Goal: Information Seeking & Learning: Check status

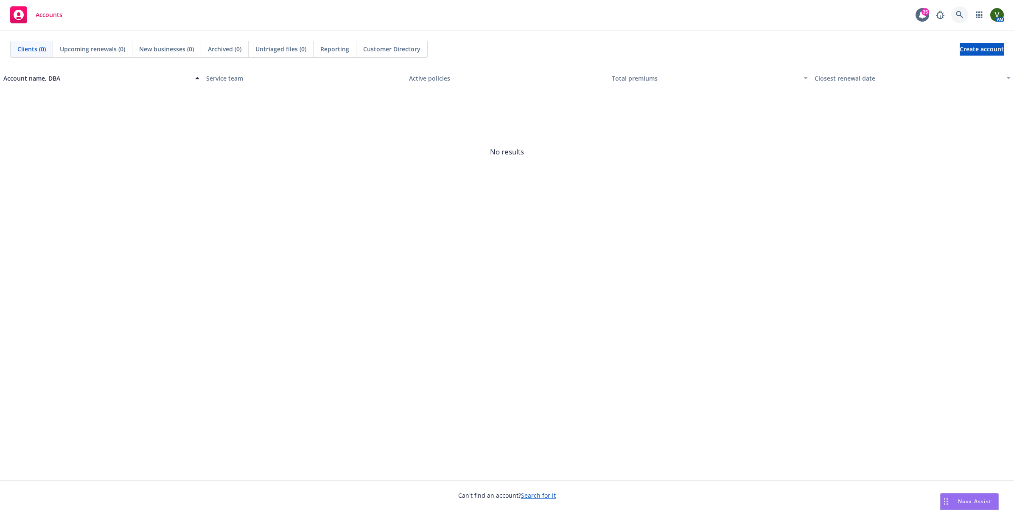
click at [960, 14] on icon at bounding box center [959, 14] width 7 height 7
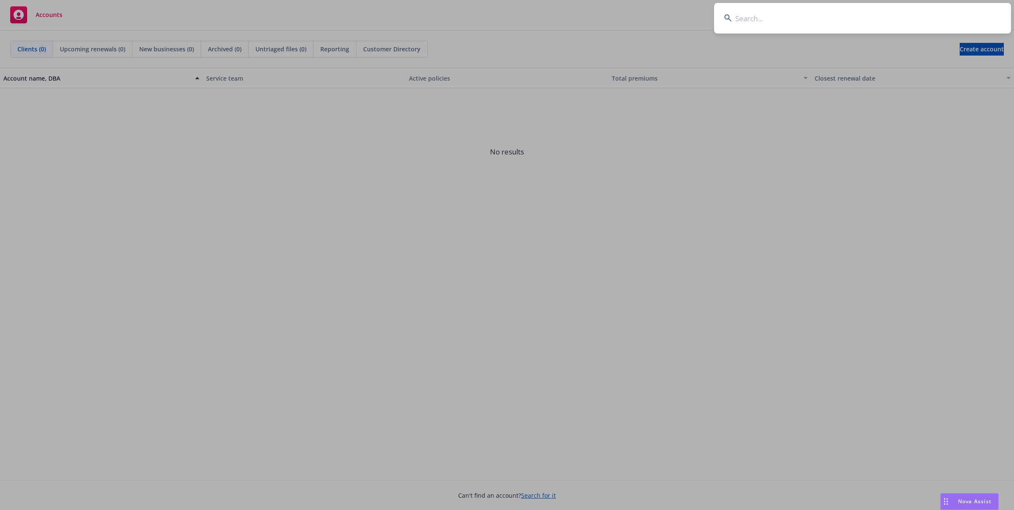
click at [829, 26] on input at bounding box center [862, 18] width 297 height 31
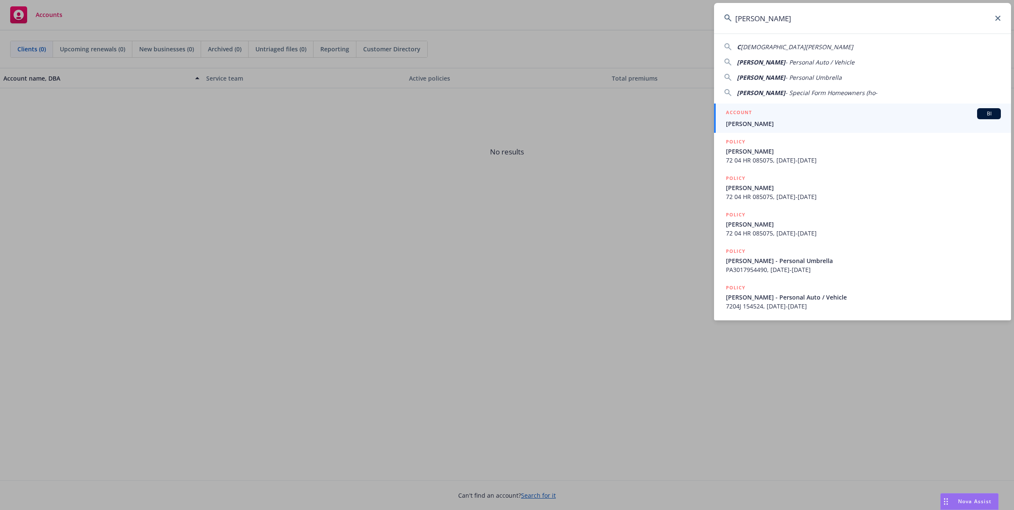
type input "Christina Derockere"
click at [741, 126] on span "Christina Derockere" at bounding box center [863, 123] width 275 height 9
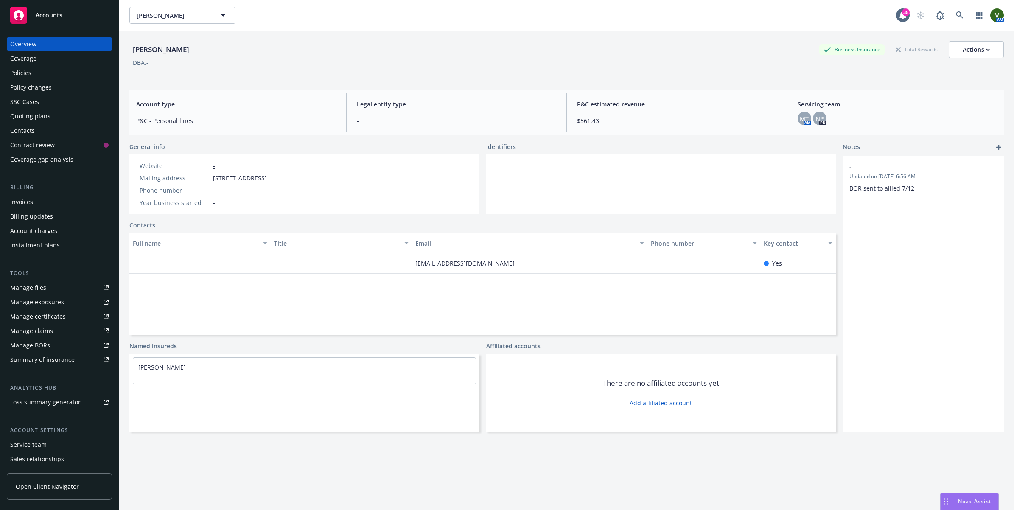
click at [872, 369] on div "- Updated on 09/27/2022, 6:56 AM BOR sent to allied 7/12" at bounding box center [922, 294] width 161 height 276
click at [19, 70] on div "Policies" at bounding box center [20, 73] width 21 height 14
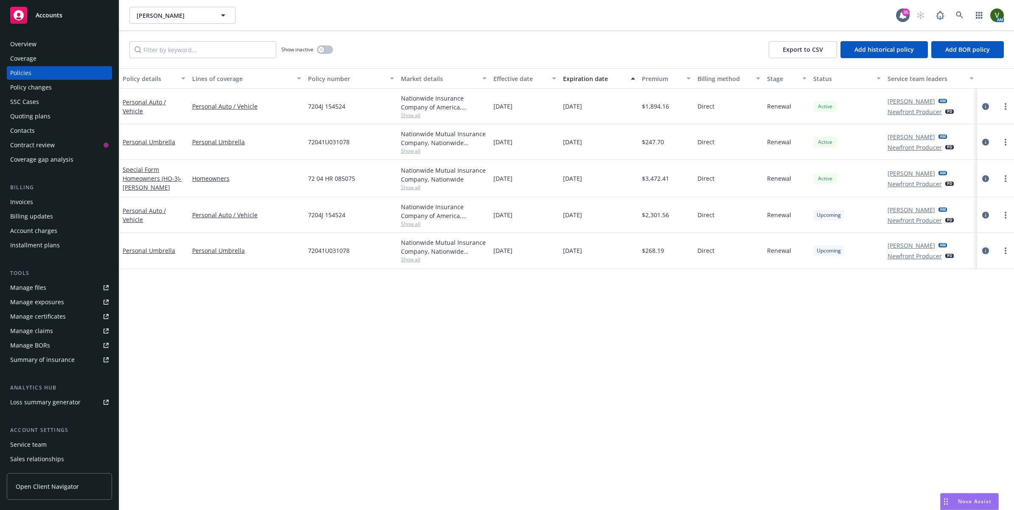
click at [984, 249] on icon "circleInformation" at bounding box center [985, 250] width 7 height 7
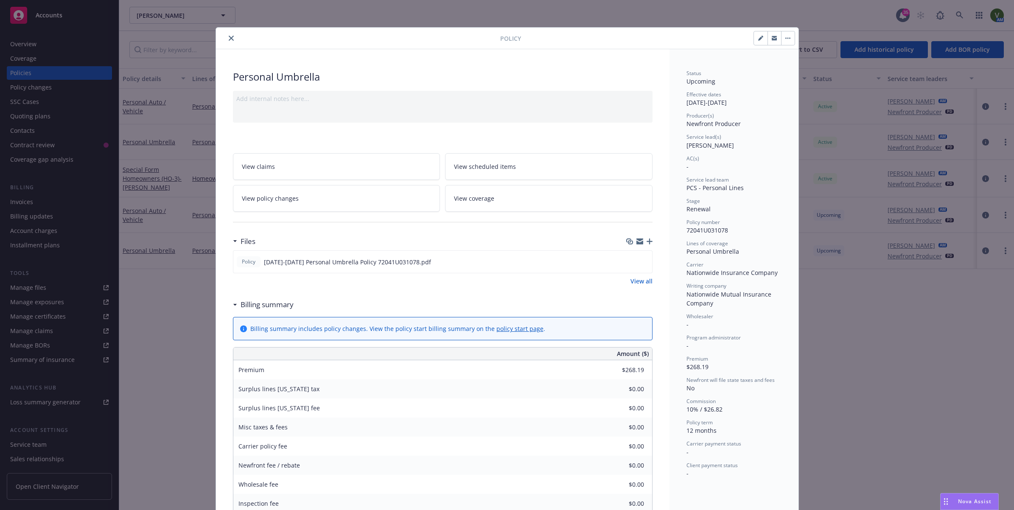
click at [495, 168] on span "View scheduled items" at bounding box center [485, 166] width 62 height 9
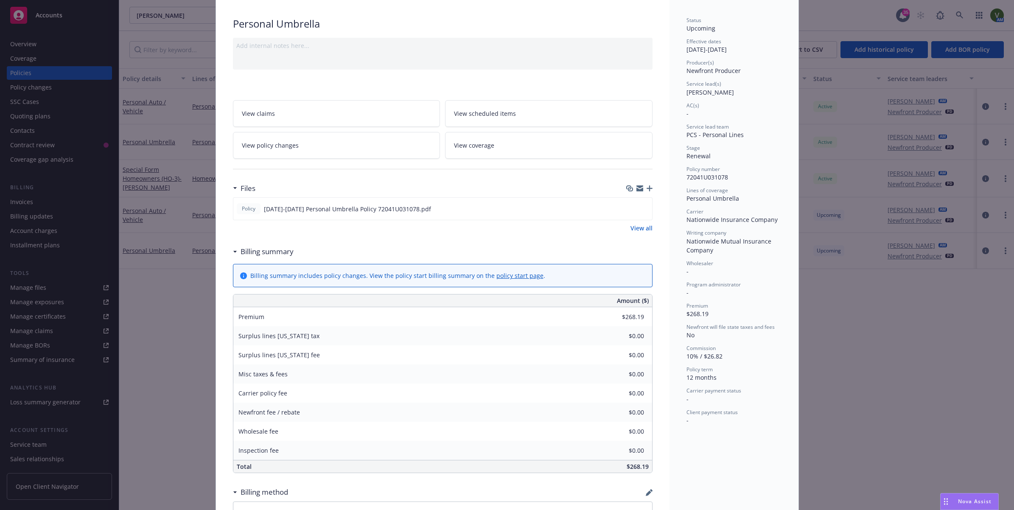
scroll to position [106, 0]
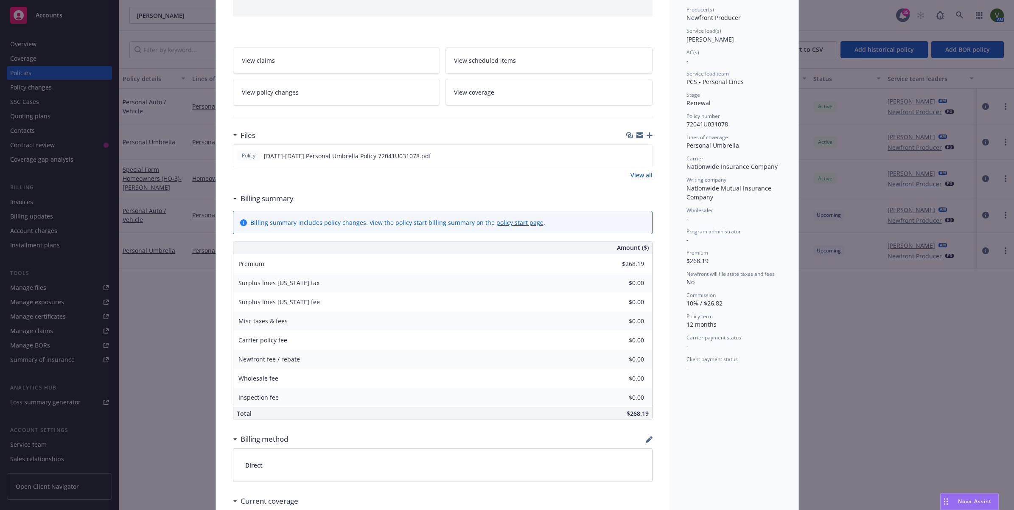
click at [487, 88] on span "View coverage" at bounding box center [474, 92] width 40 height 9
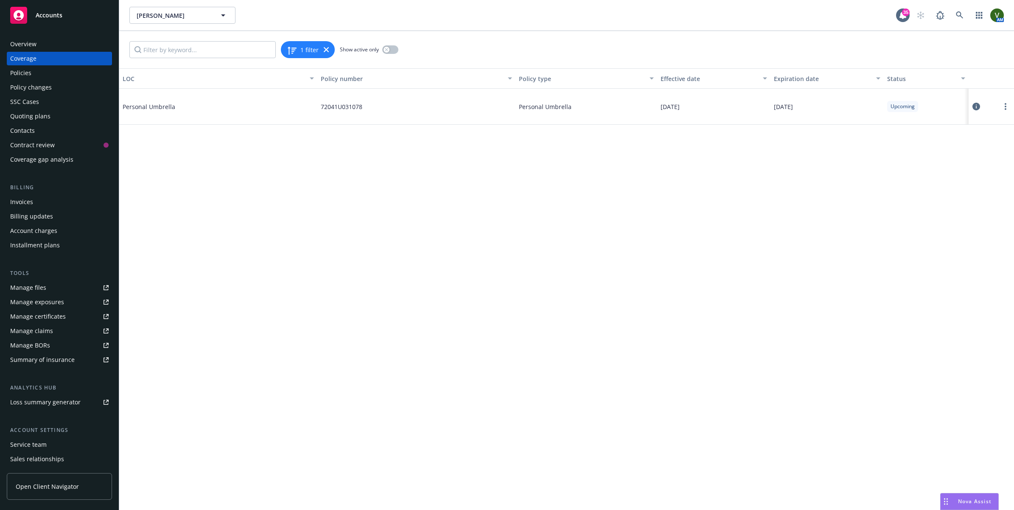
click at [976, 109] on icon at bounding box center [976, 107] width 8 height 8
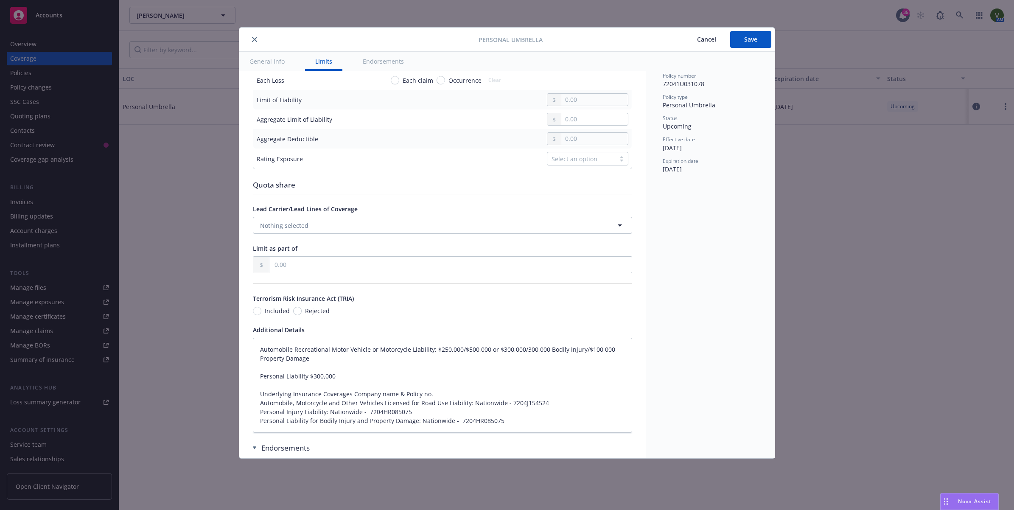
scroll to position [371, 0]
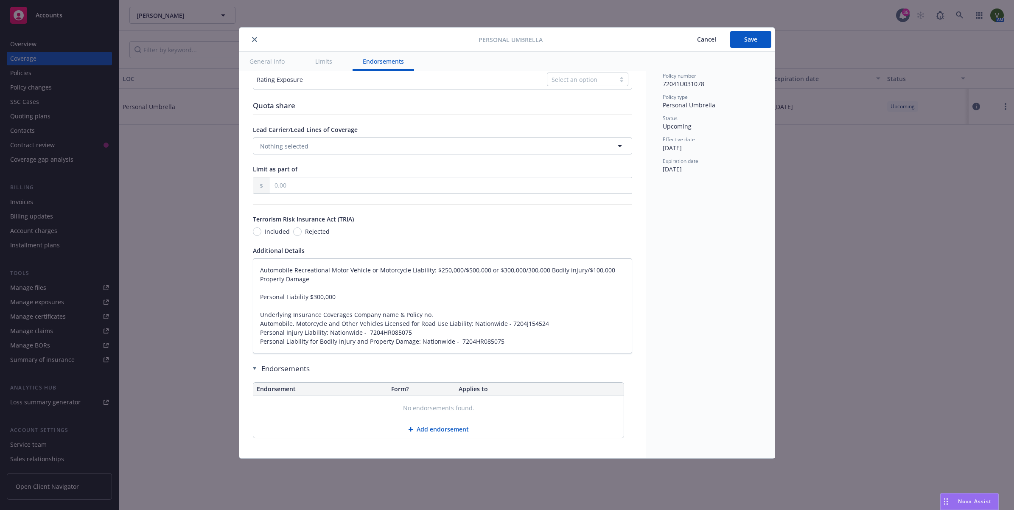
type textarea "x"
click at [259, 37] on button "close" at bounding box center [254, 39] width 10 height 10
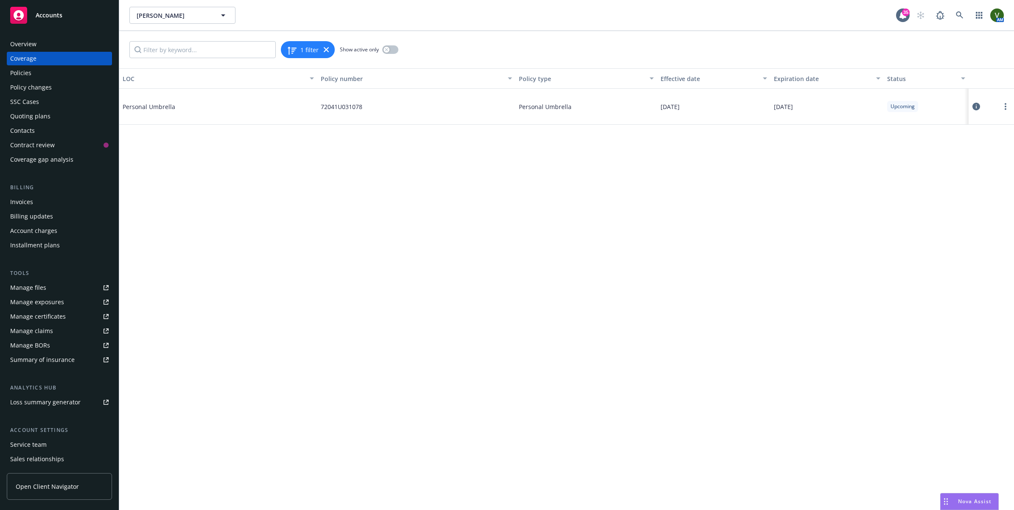
click at [34, 44] on div "Overview" at bounding box center [23, 44] width 26 height 14
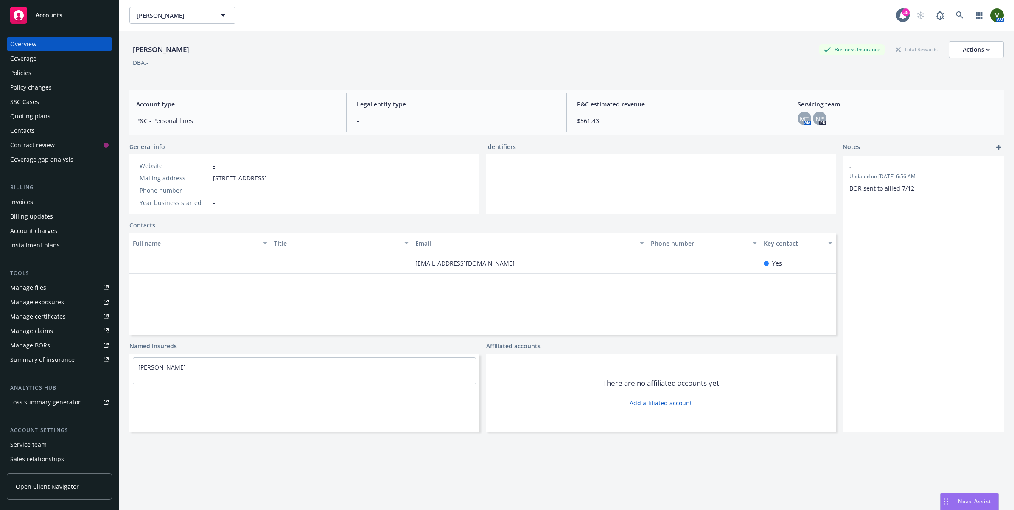
click at [27, 74] on div "Policies" at bounding box center [20, 73] width 21 height 14
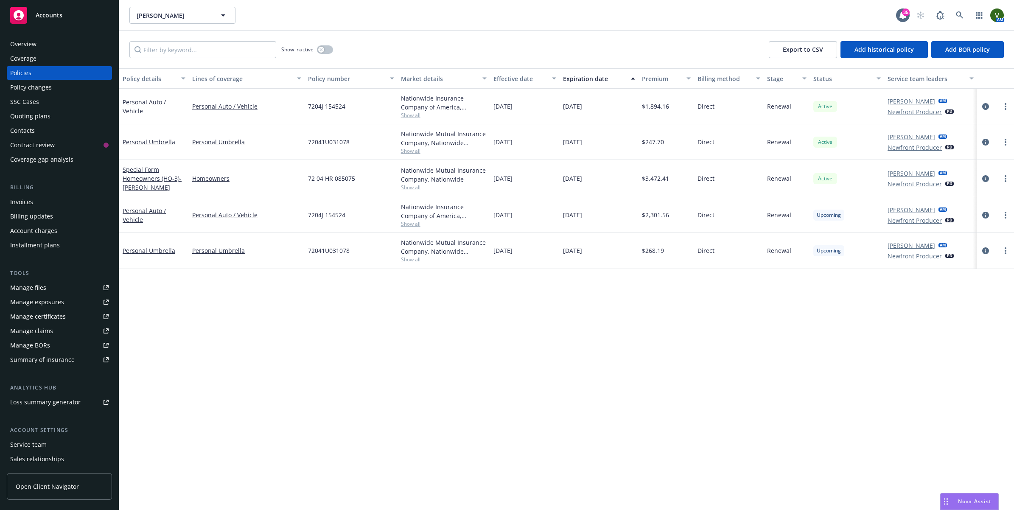
click at [836, 364] on div "Policy details Lines of coverage Policy number Market details Effective date Ex…" at bounding box center [566, 288] width 894 height 441
click at [858, 336] on div "Policy details Lines of coverage Policy number Market details Effective date Ex…" at bounding box center [566, 288] width 894 height 441
click at [962, 11] on icon at bounding box center [960, 15] width 8 height 8
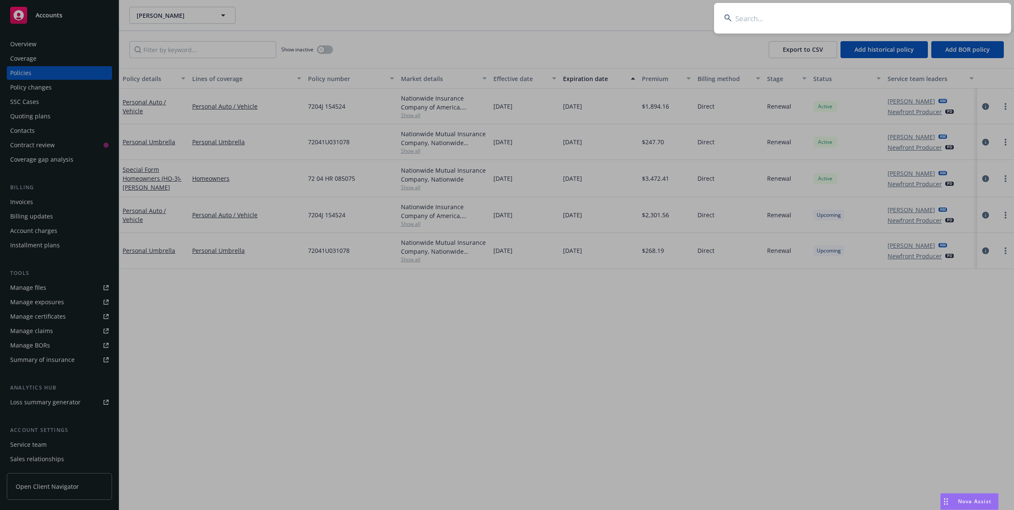
click at [821, 17] on input at bounding box center [862, 18] width 297 height 31
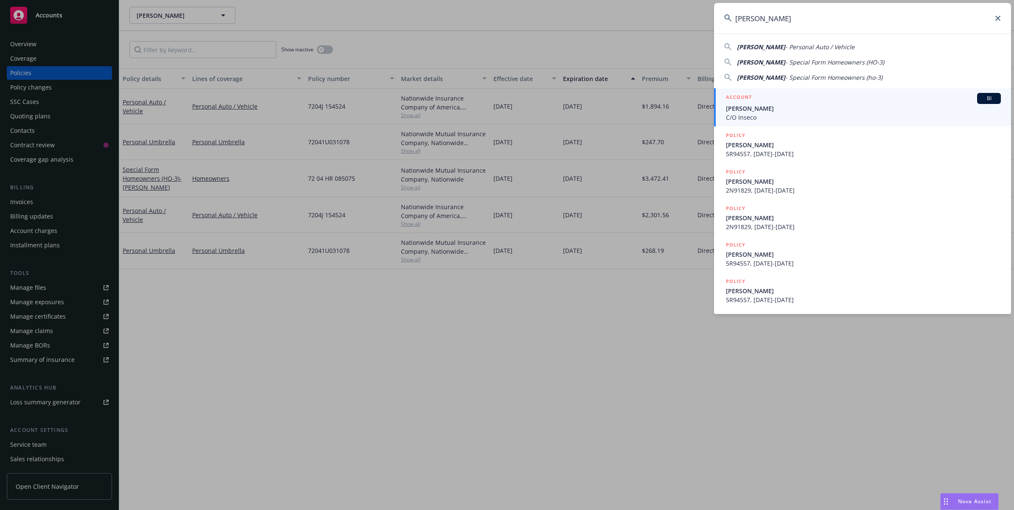
type input "Lewitt, Richard E"
click at [760, 113] on span "C/O Inseco" at bounding box center [863, 117] width 275 height 9
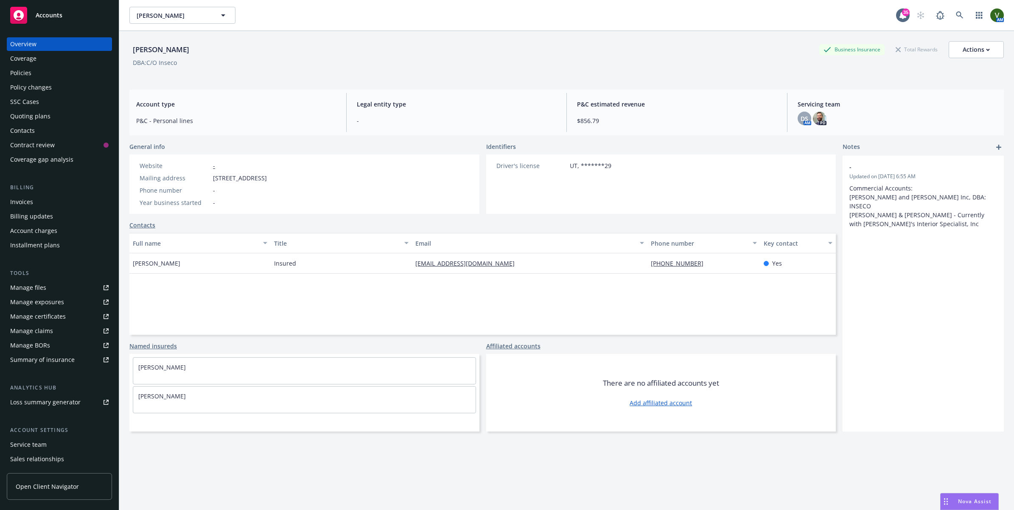
click at [872, 431] on div "- Updated on 09/27/2022, 6:55 AM Commercial Accounts: Lewitt and Whitney Inc, D…" at bounding box center [922, 294] width 161 height 276
drag, startPoint x: 312, startPoint y: 178, endPoint x: 202, endPoint y: 174, distance: 109.5
click at [202, 174] on div "Website - Mailing address PO Box 848, Enterprise, UT, 84725 Phone number - Year…" at bounding box center [203, 183] width 148 height 59
copy div "PO Box 848, Enterprise, UT, 84725"
click at [249, 207] on div "Year business started -" at bounding box center [203, 202] width 134 height 9
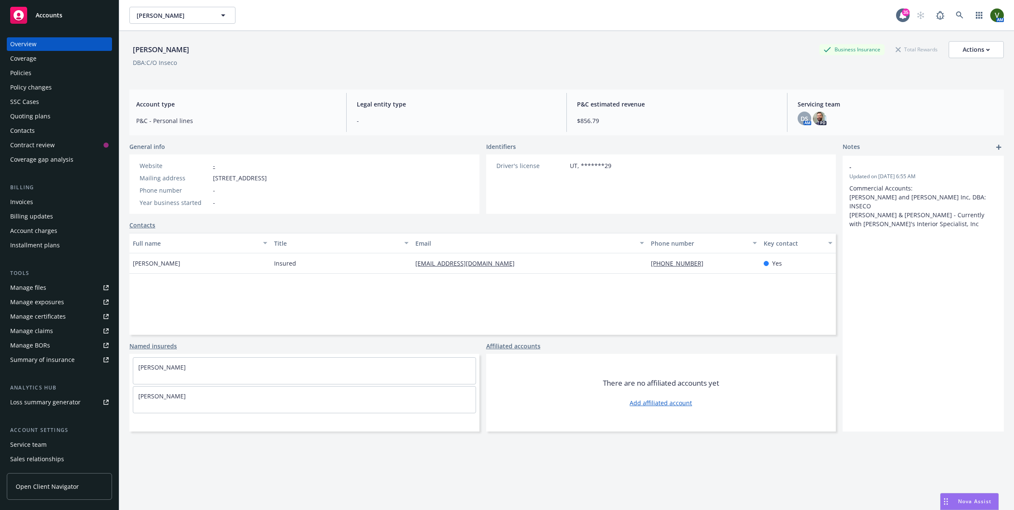
click at [29, 75] on div "Policies" at bounding box center [20, 73] width 21 height 14
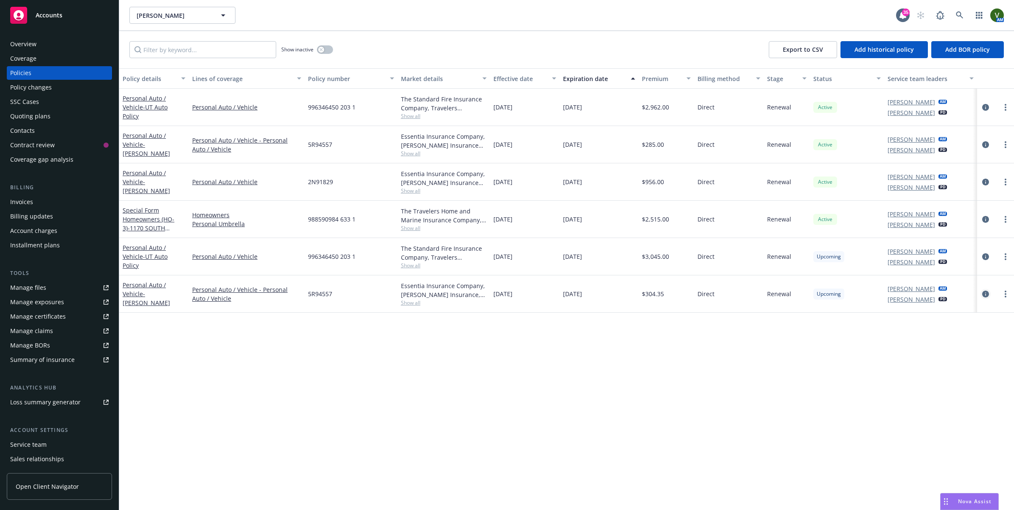
click at [986, 294] on icon "circleInformation" at bounding box center [985, 294] width 7 height 7
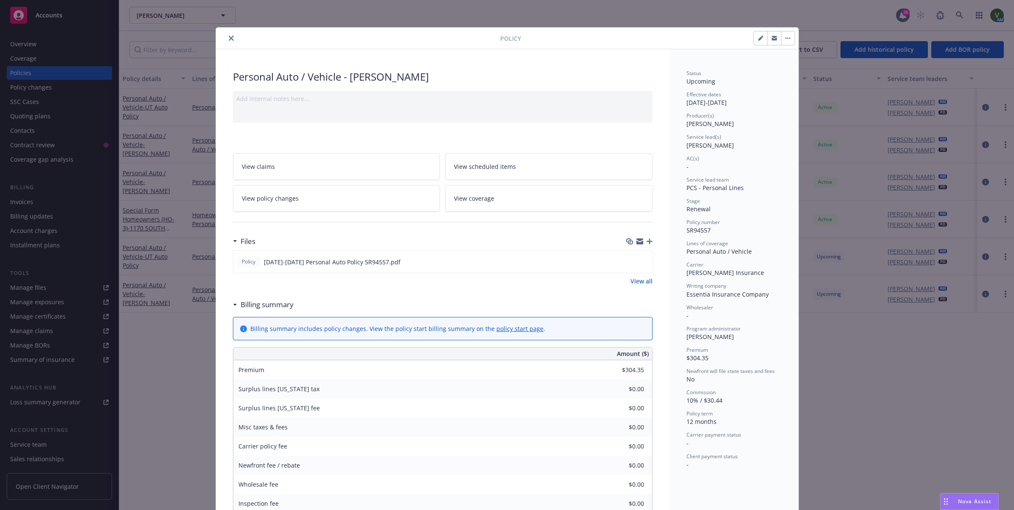
click at [488, 167] on span "View scheduled items" at bounding box center [485, 166] width 62 height 9
click at [478, 203] on span "View coverage" at bounding box center [474, 198] width 40 height 9
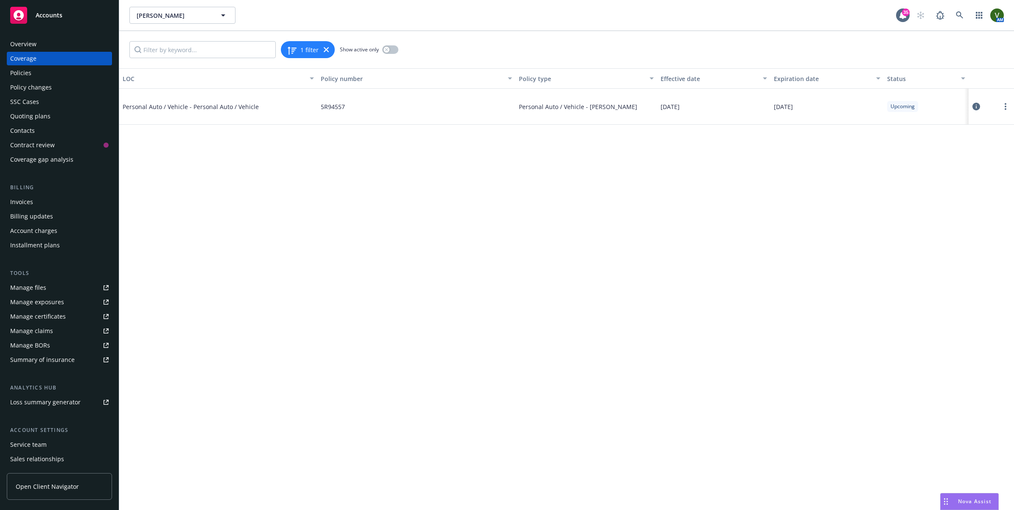
click at [975, 106] on icon at bounding box center [976, 107] width 8 height 8
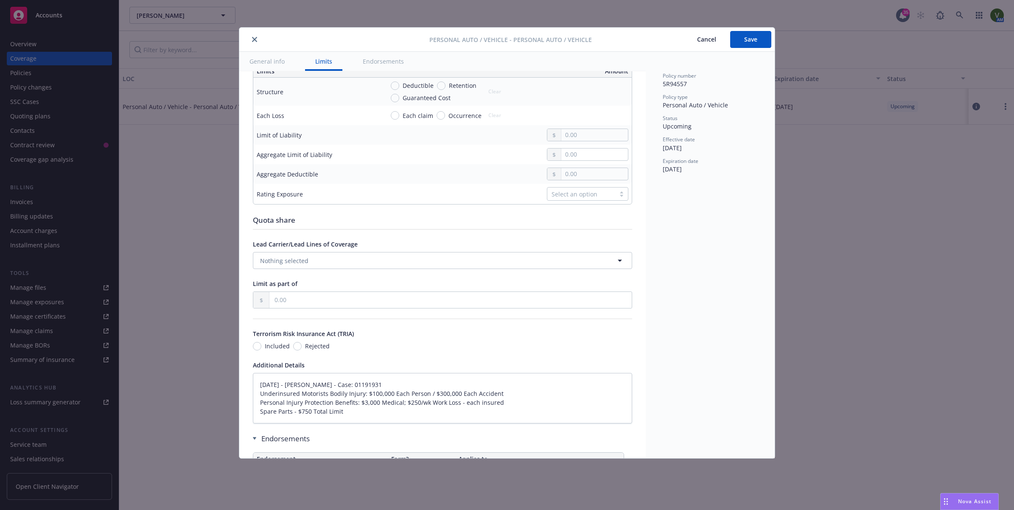
scroll to position [367, 0]
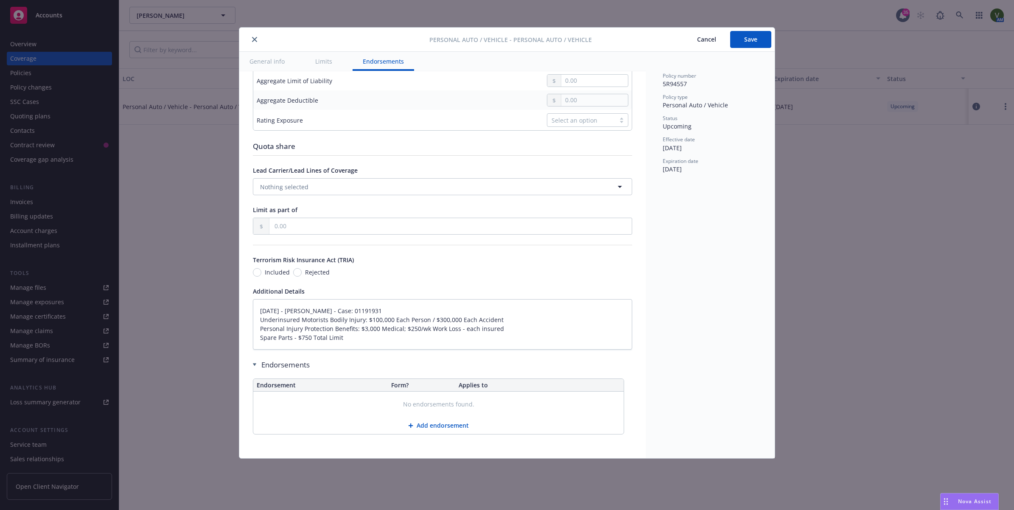
type textarea "x"
click at [252, 39] on icon "close" at bounding box center [254, 39] width 5 height 5
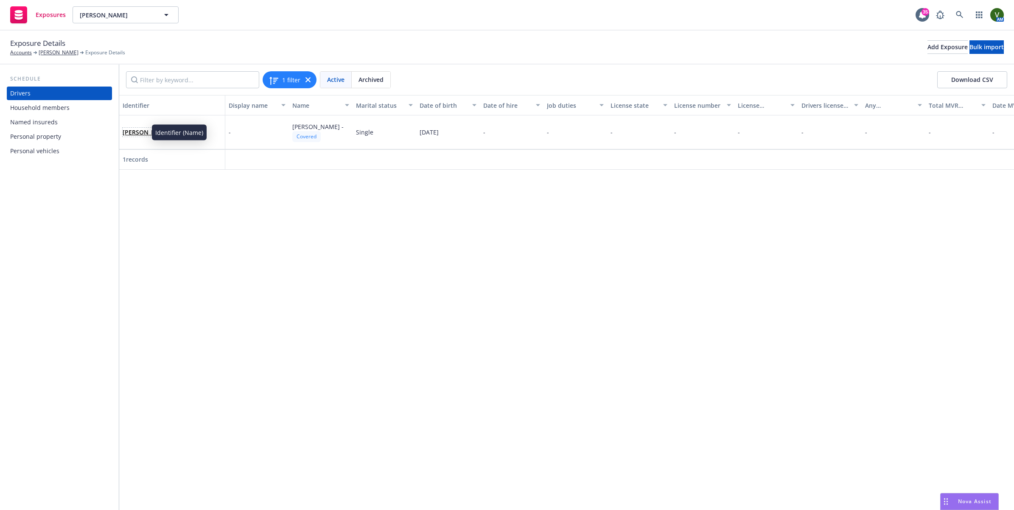
click at [132, 130] on link "Richard -" at bounding box center [149, 132] width 52 height 8
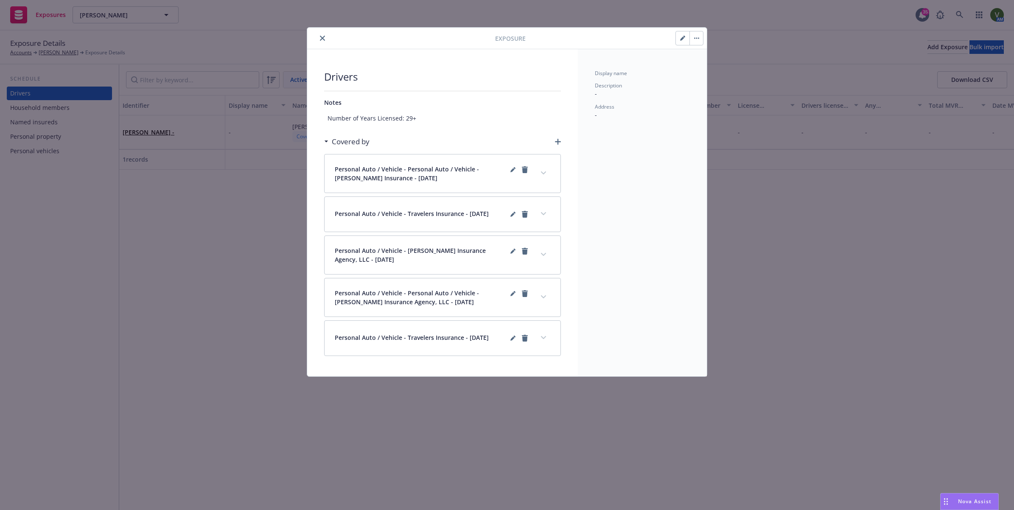
click at [681, 39] on icon "button" at bounding box center [682, 38] width 4 height 4
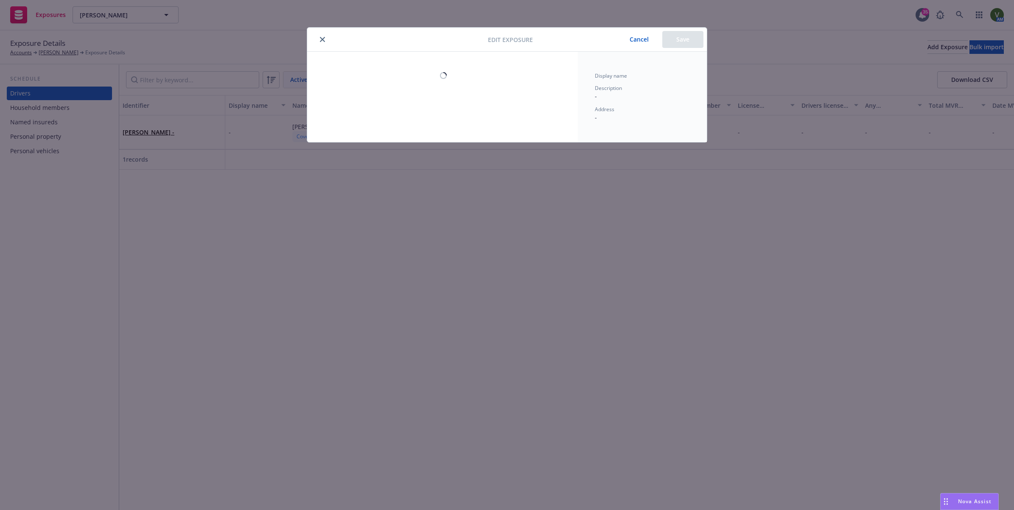
select select "SINGLE"
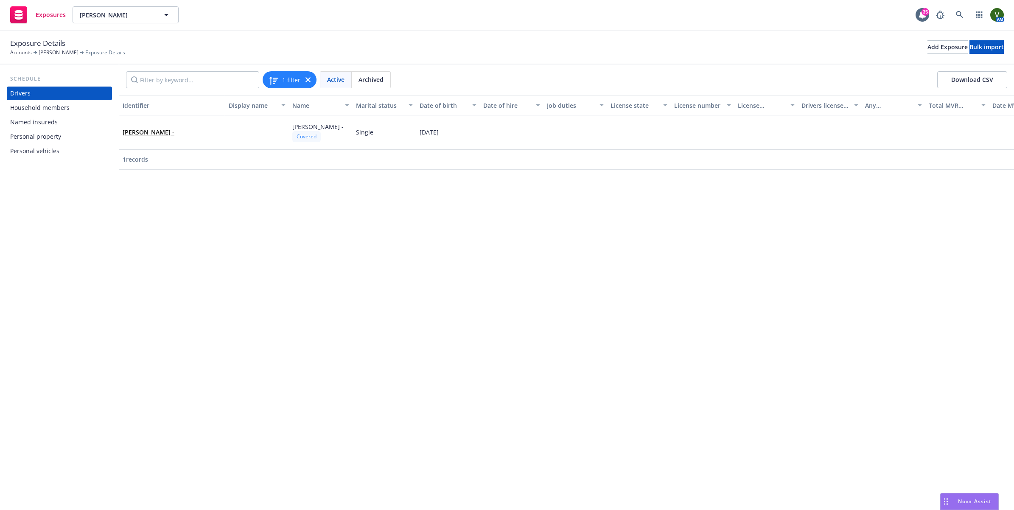
click at [41, 149] on div "Personal vehicles" at bounding box center [34, 151] width 49 height 14
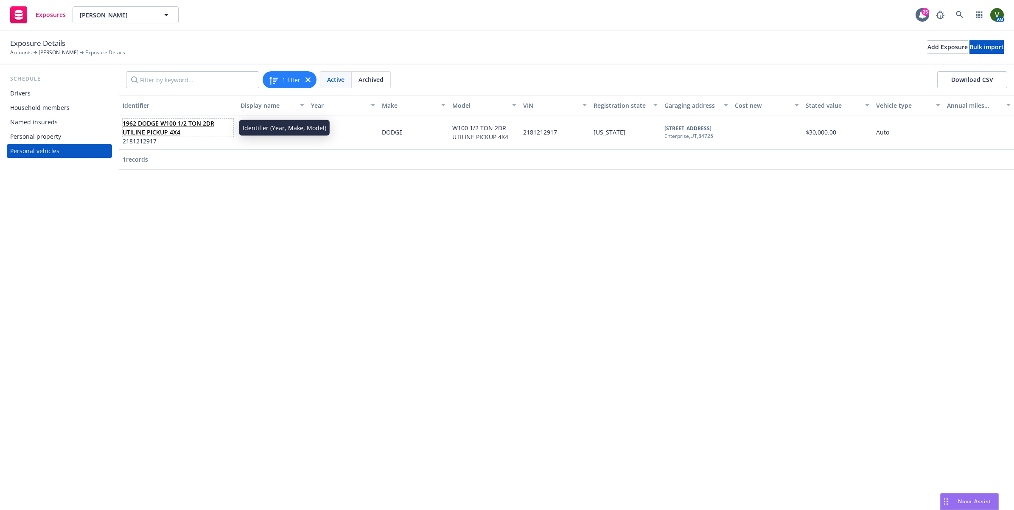
click at [168, 134] on link "1962 DODGE W100 1/2 TON 2DR UTILINE PICKUP 4X4" at bounding box center [169, 127] width 92 height 17
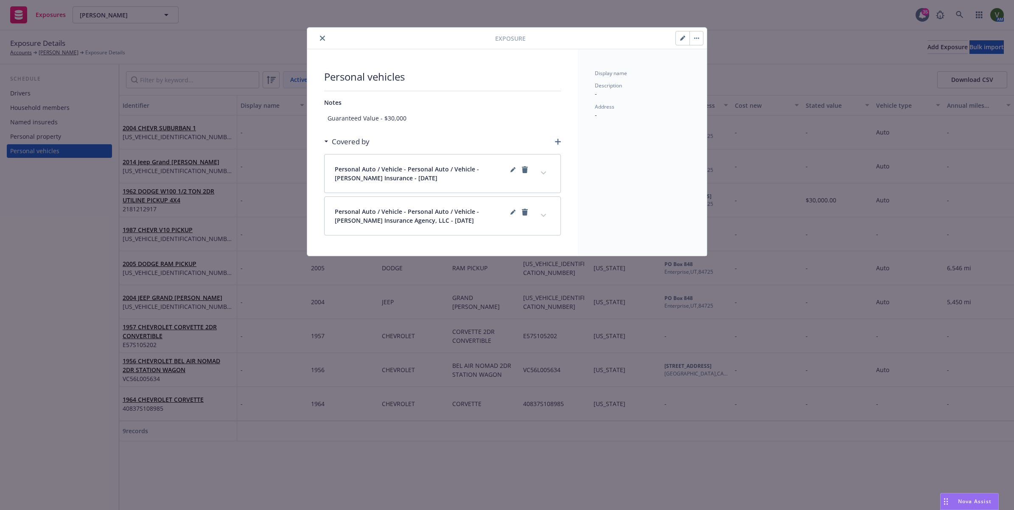
click at [682, 39] on icon "button" at bounding box center [682, 38] width 5 height 5
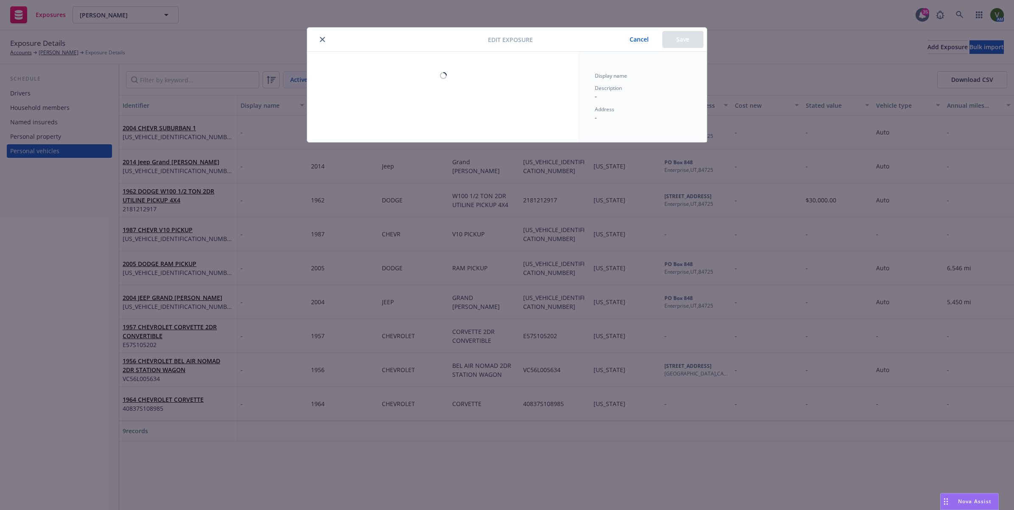
type textarea "x"
select select "UT"
select select "AUTO"
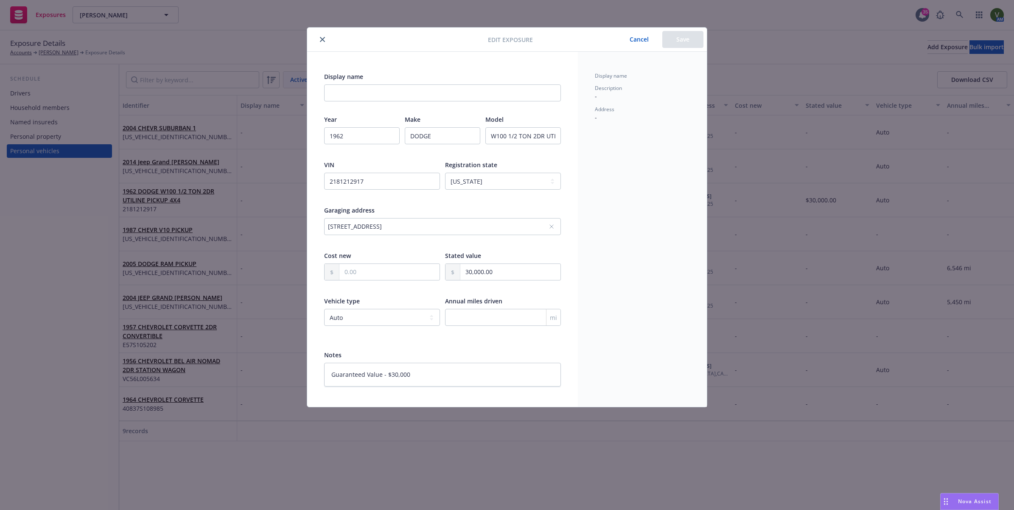
type textarea "x"
click at [325, 39] on button "close" at bounding box center [322, 39] width 10 height 10
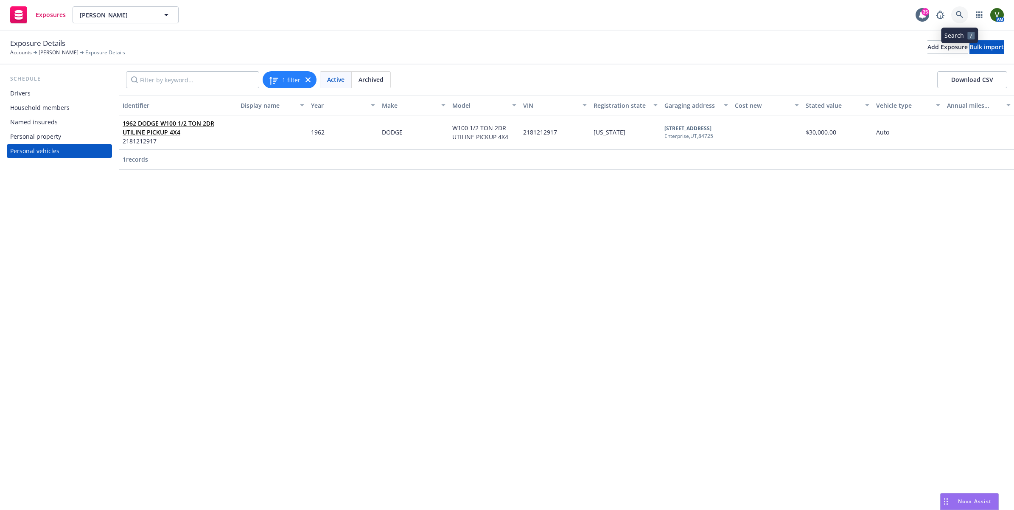
click at [963, 15] on icon at bounding box center [960, 15] width 8 height 8
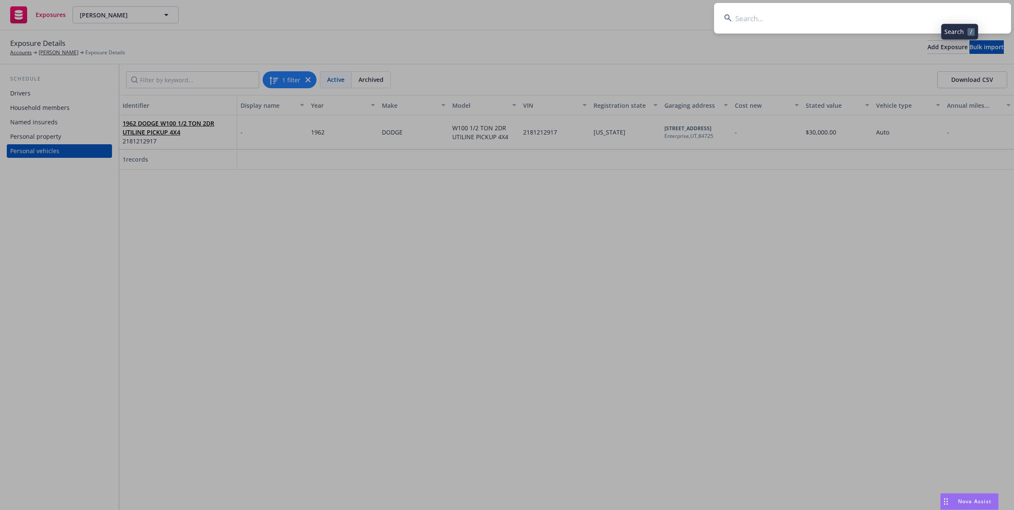
click at [859, 5] on input at bounding box center [862, 18] width 297 height 31
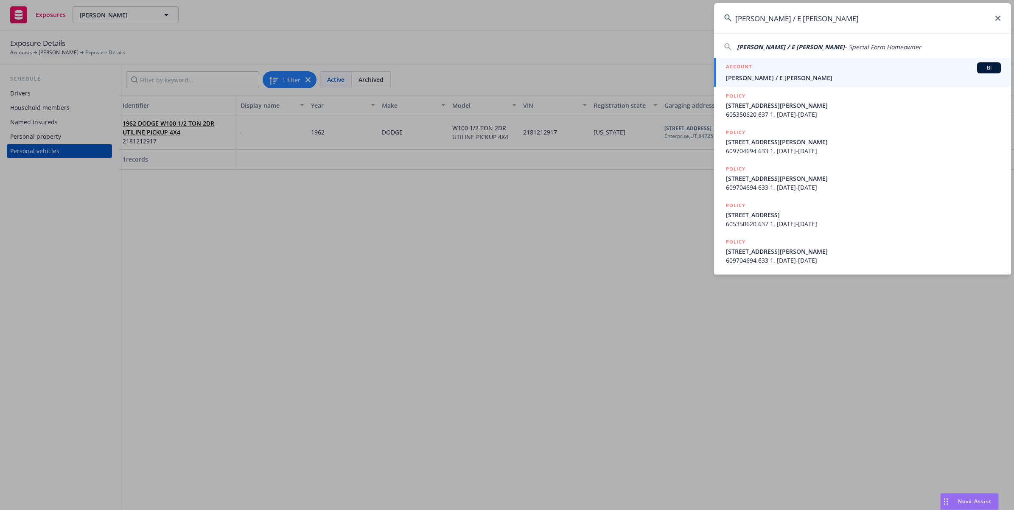
type input "Steve Shieh-Teng / E Tsai"
click at [781, 71] on div "ACCOUNT BI" at bounding box center [863, 67] width 275 height 11
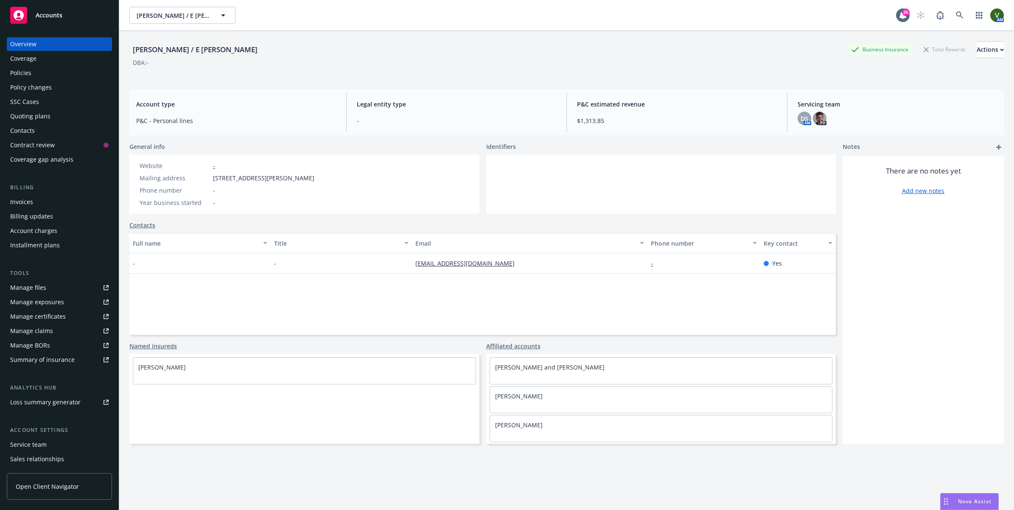
click at [22, 77] on div "Policies" at bounding box center [20, 73] width 21 height 14
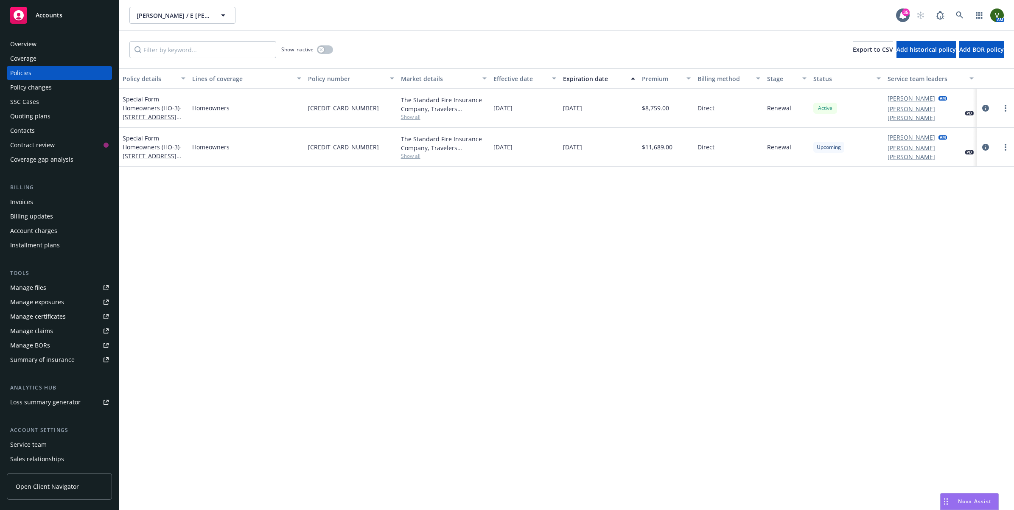
drag, startPoint x: 982, startPoint y: 142, endPoint x: 951, endPoint y: 147, distance: 30.9
click at [982, 144] on icon "circleInformation" at bounding box center [985, 147] width 7 height 7
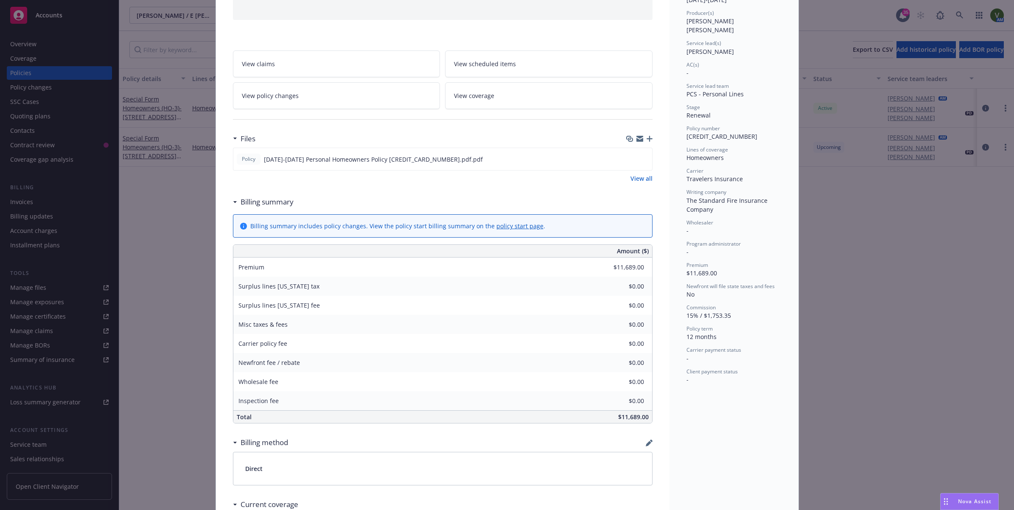
scroll to position [106, 0]
click at [499, 60] on span "View scheduled items" at bounding box center [485, 60] width 62 height 9
click at [470, 92] on span "View coverage" at bounding box center [474, 92] width 40 height 9
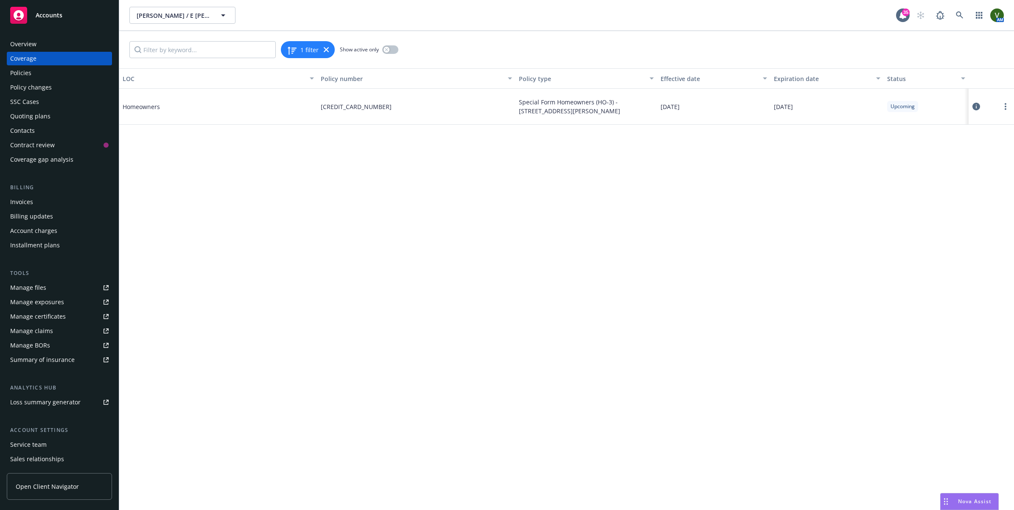
click at [35, 44] on div "Overview" at bounding box center [23, 44] width 26 height 14
click at [972, 109] on icon at bounding box center [976, 107] width 8 height 8
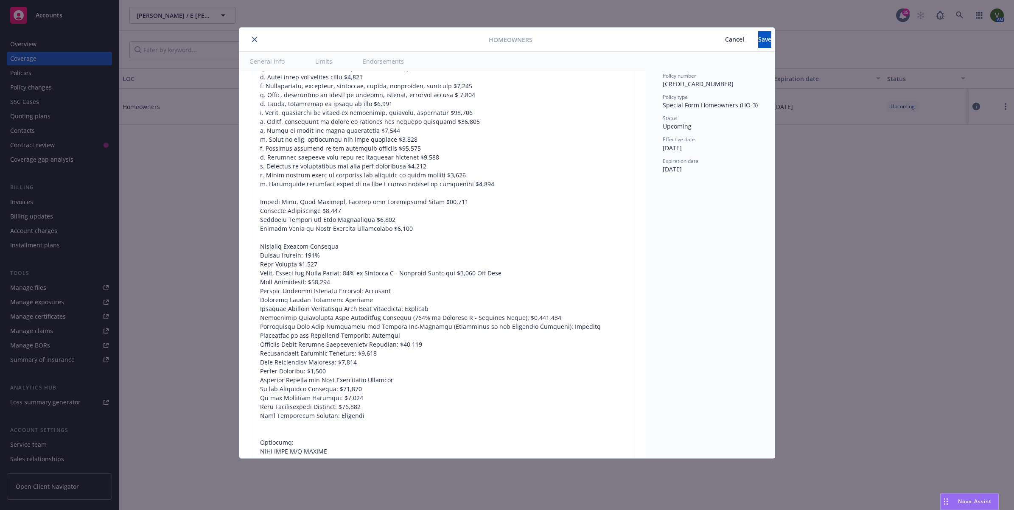
scroll to position [564, 0]
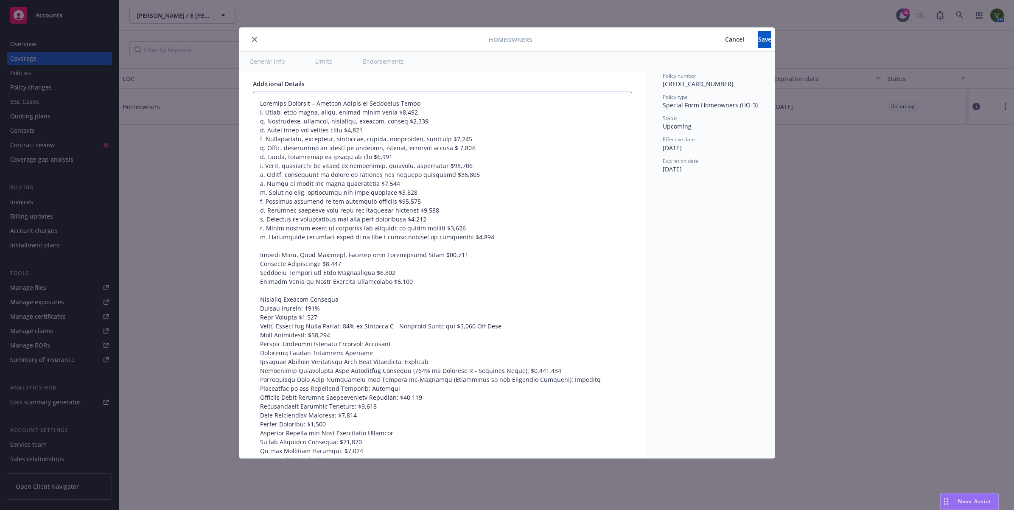
click at [582, 402] on textarea at bounding box center [442, 322] width 379 height 460
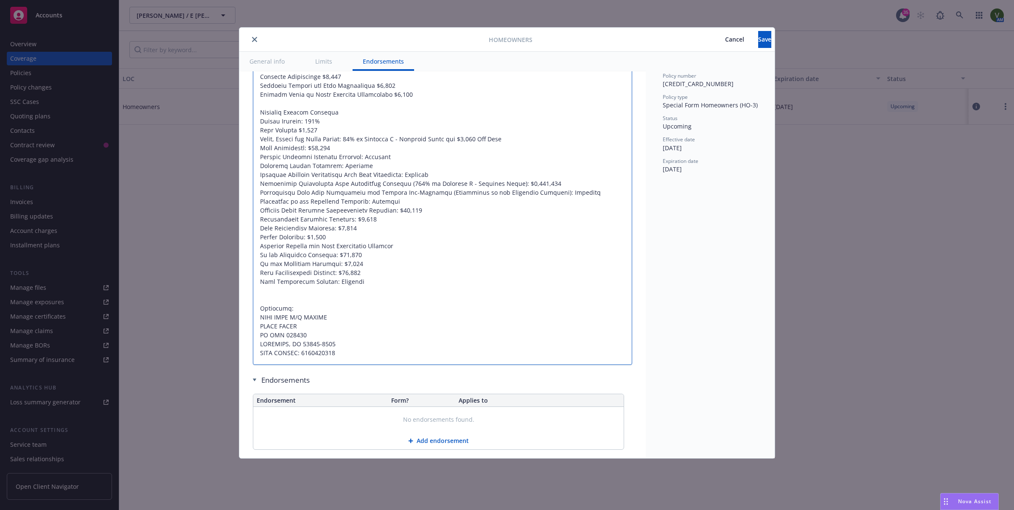
scroll to position [776, 0]
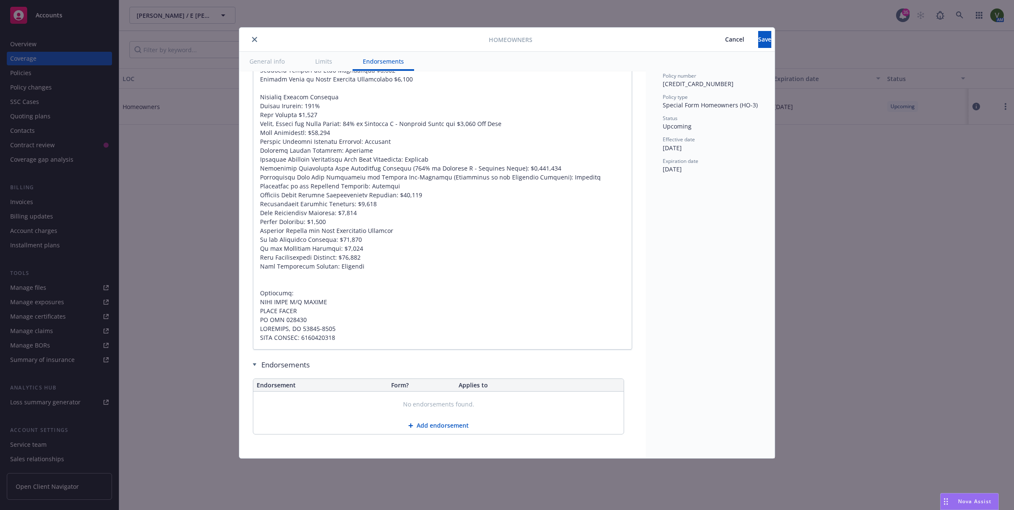
type textarea "x"
click at [776, 278] on div "Homeowners Cancel Save General info Limits Endorsements Display name Coverage t…" at bounding box center [507, 255] width 1014 height 510
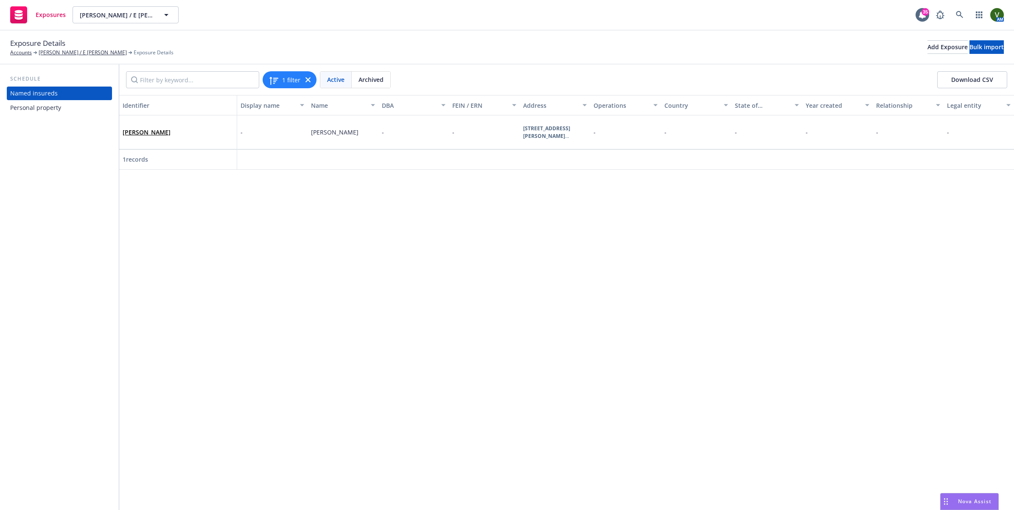
click at [31, 108] on div "Personal property" at bounding box center [35, 108] width 51 height 14
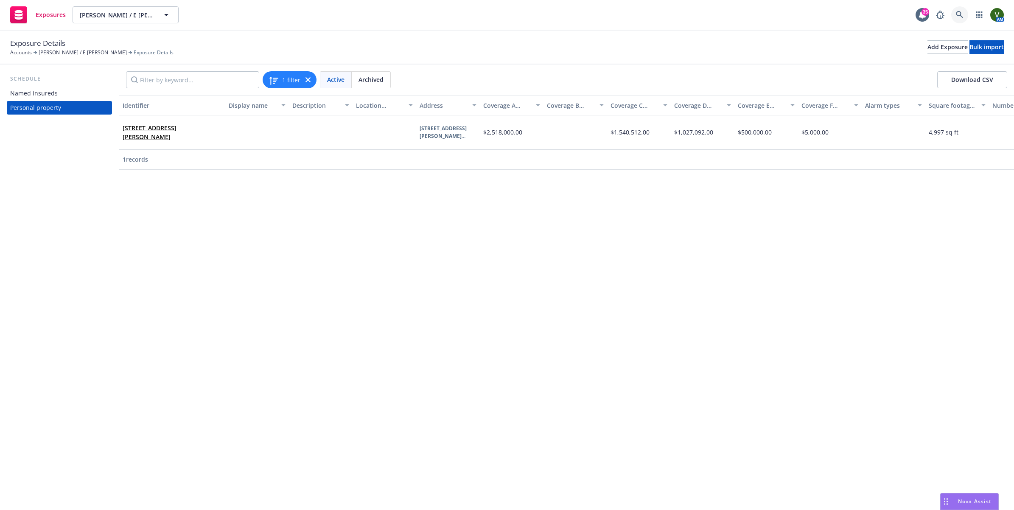
click at [961, 17] on icon at bounding box center [959, 14] width 7 height 7
click at [961, 11] on icon at bounding box center [960, 15] width 8 height 8
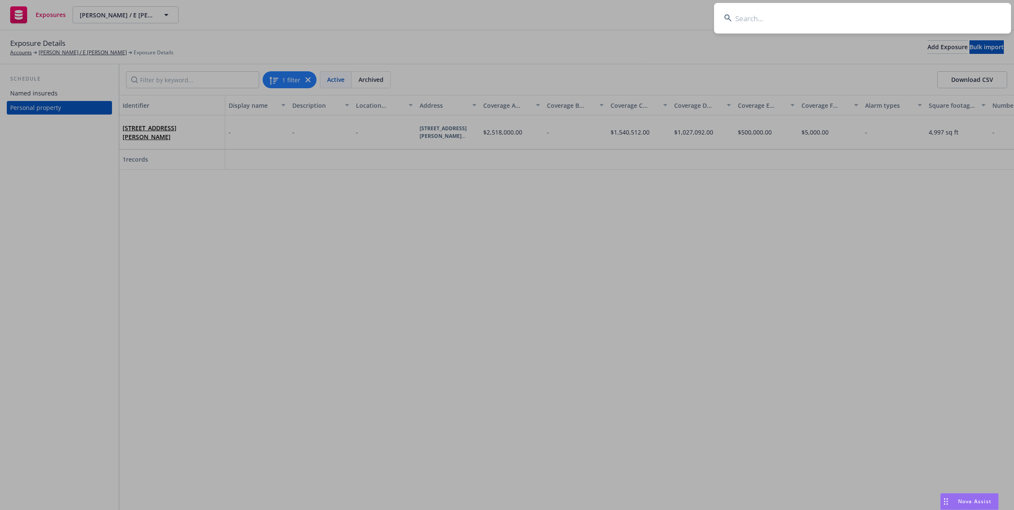
click at [848, 26] on input at bounding box center [862, 18] width 297 height 31
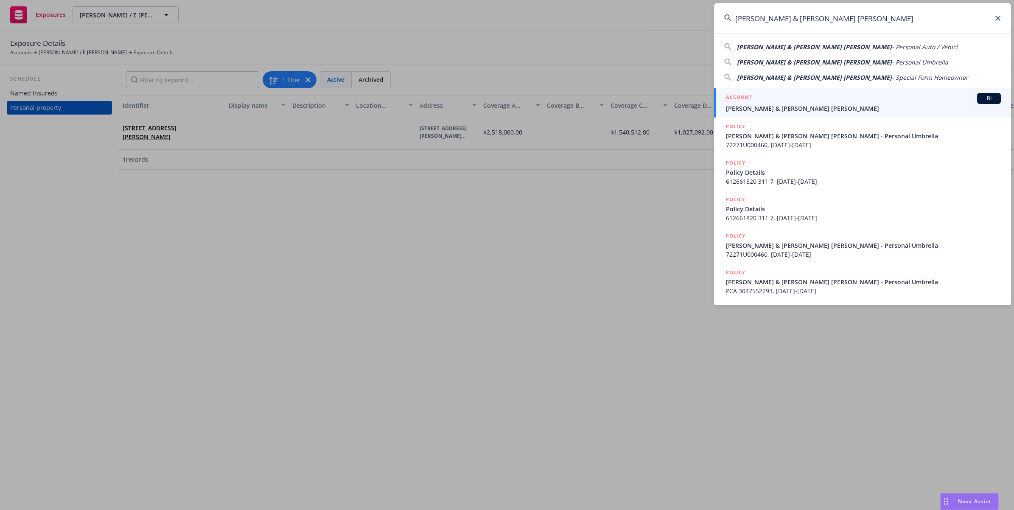
type input "[PERSON_NAME] & [PERSON_NAME] [PERSON_NAME]"
click at [767, 111] on span "[PERSON_NAME] & [PERSON_NAME] [PERSON_NAME]" at bounding box center [863, 108] width 275 height 9
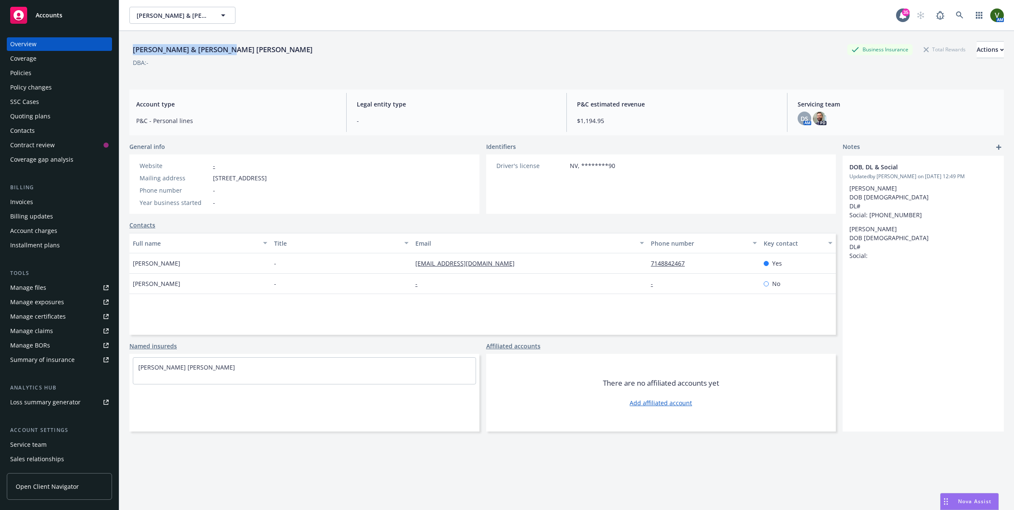
drag, startPoint x: 227, startPoint y: 49, endPoint x: 129, endPoint y: 49, distance: 98.4
click at [129, 49] on div "Wiswell, Robert & Sue Ann Business Insurance Total Rewards Actions DBA: - Accou…" at bounding box center [566, 286] width 894 height 510
copy div "[PERSON_NAME] & [PERSON_NAME] [PERSON_NAME]"
click at [24, 75] on div "Policies" at bounding box center [20, 73] width 21 height 14
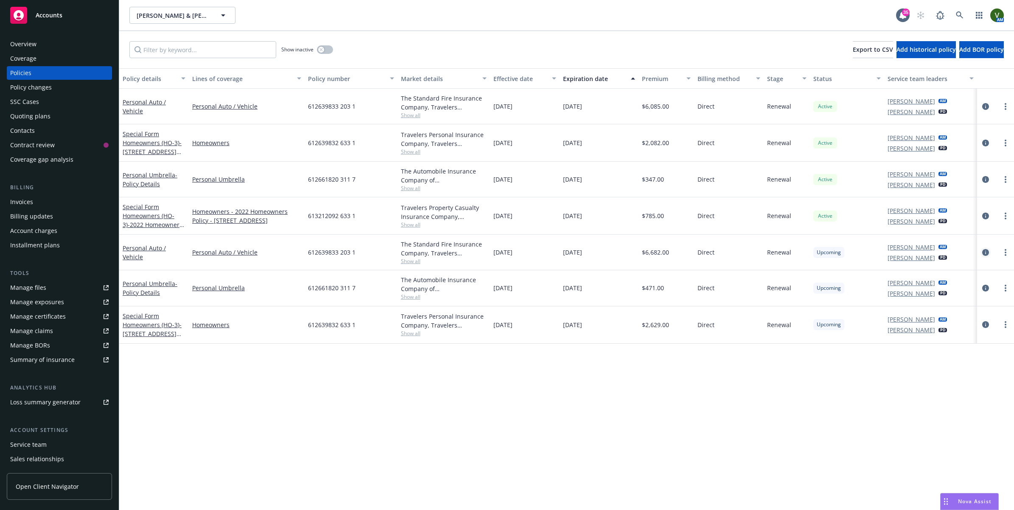
click at [986, 250] on icon "circleInformation" at bounding box center [985, 252] width 7 height 7
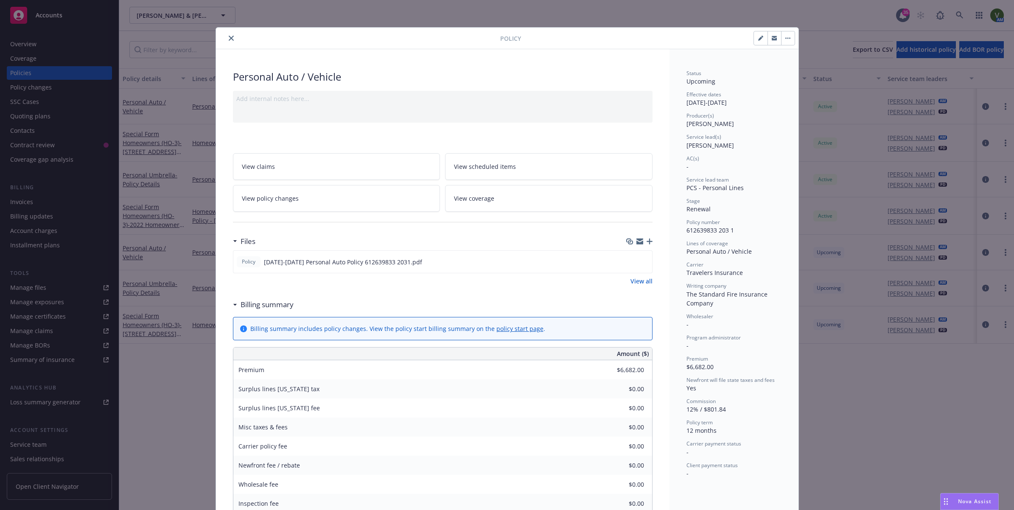
click at [489, 168] on span "View scheduled items" at bounding box center [485, 166] width 62 height 9
click at [495, 198] on link "View coverage" at bounding box center [548, 198] width 207 height 27
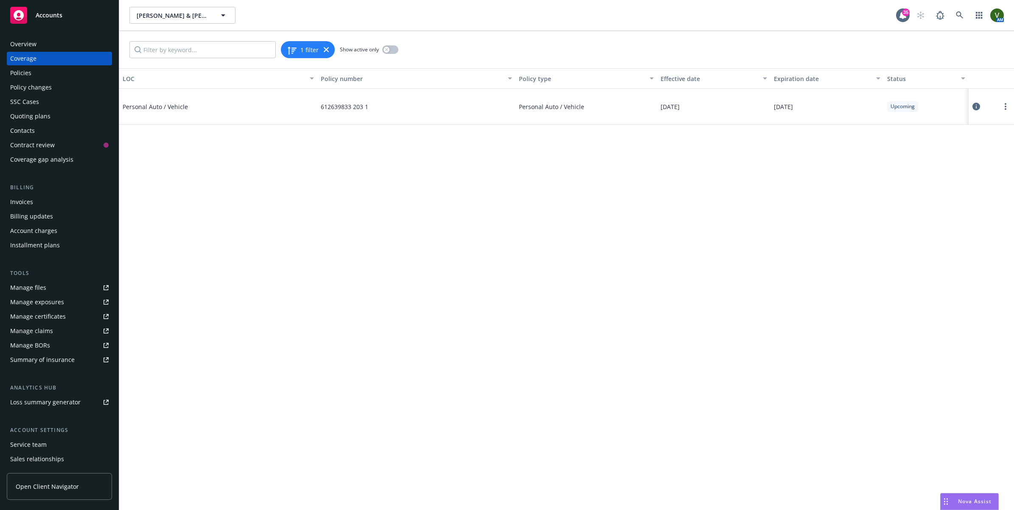
click at [978, 112] on button at bounding box center [976, 106] width 8 height 17
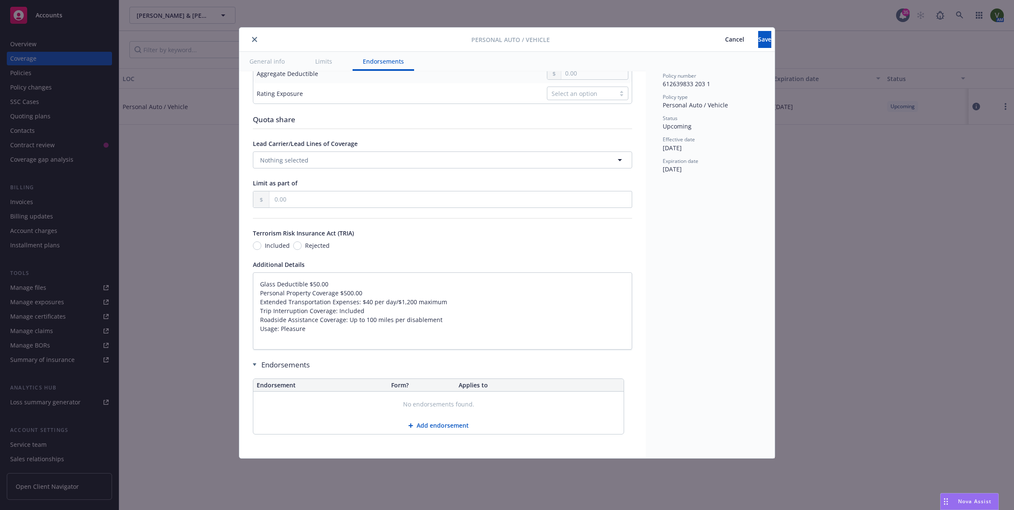
scroll to position [393, 0]
click at [725, 39] on span "Cancel" at bounding box center [734, 39] width 19 height 8
type textarea "x"
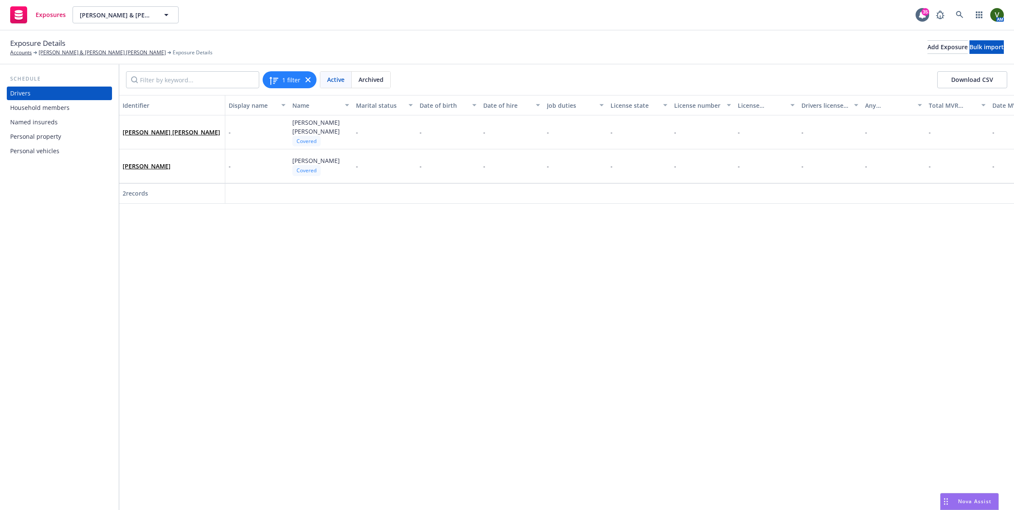
click at [47, 145] on div "Personal vehicles" at bounding box center [34, 151] width 49 height 14
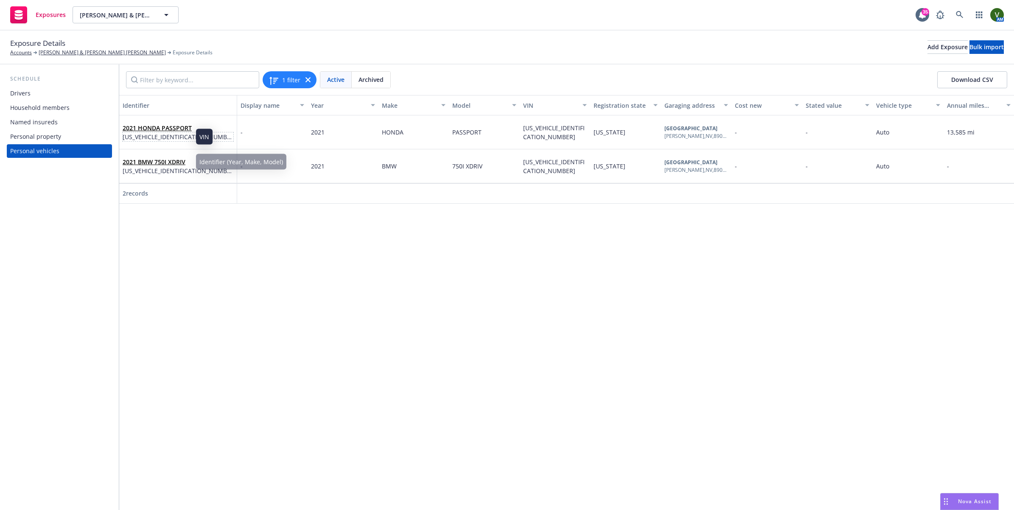
click at [160, 132] on span "[US_VEHICLE_IDENTIFICATION_NUMBER]" at bounding box center [178, 136] width 111 height 9
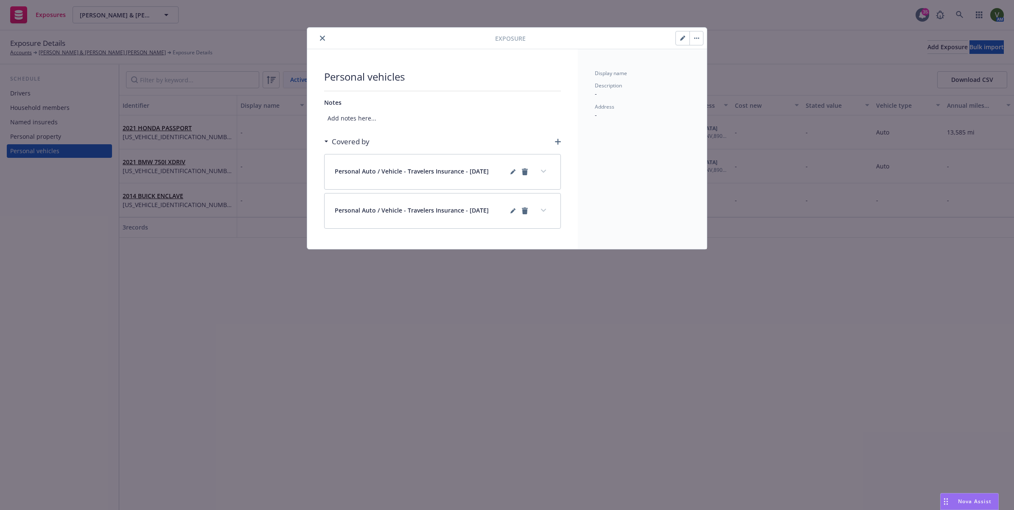
click at [681, 38] on icon "button" at bounding box center [682, 38] width 5 height 5
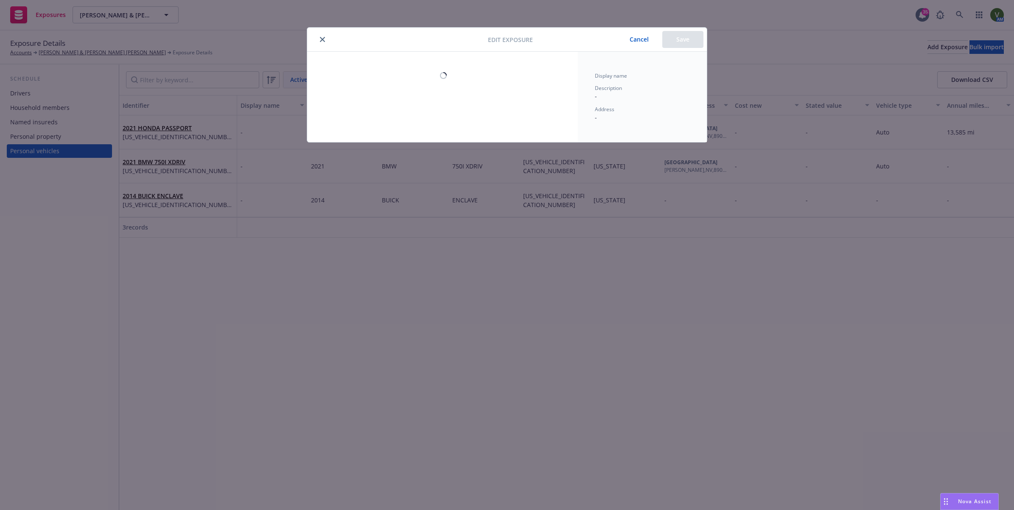
select select "NV"
select select "AUTO"
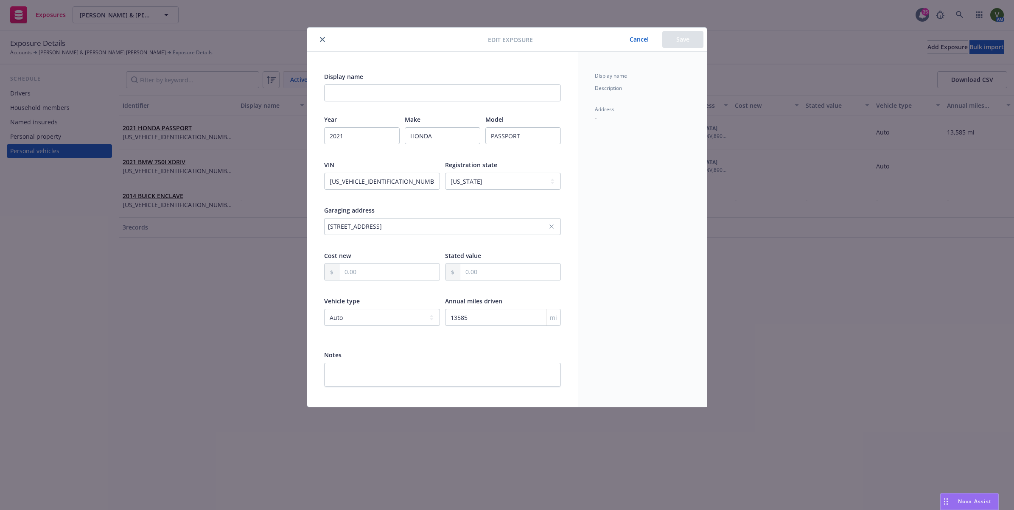
click at [645, 39] on button "Cancel" at bounding box center [639, 39] width 46 height 17
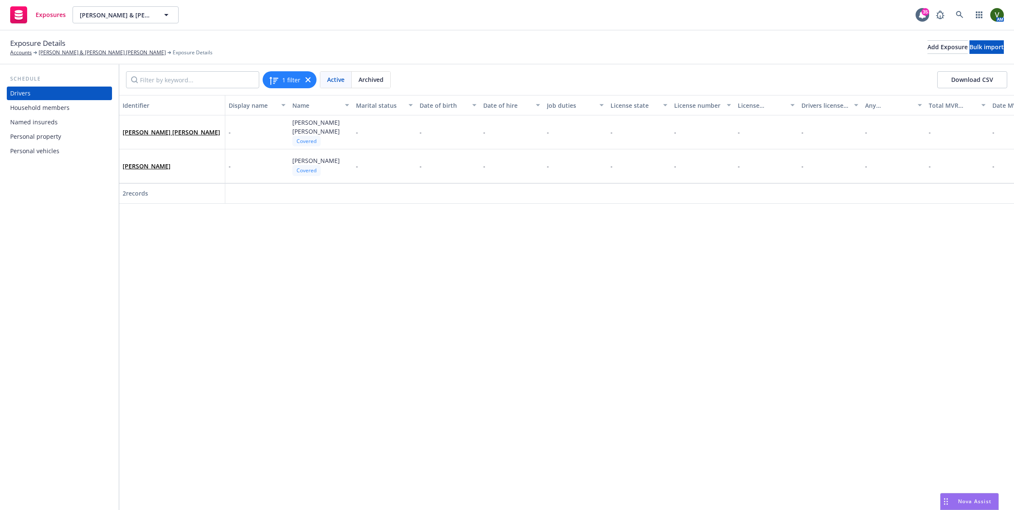
click at [27, 149] on div "Personal vehicles" at bounding box center [34, 151] width 49 height 14
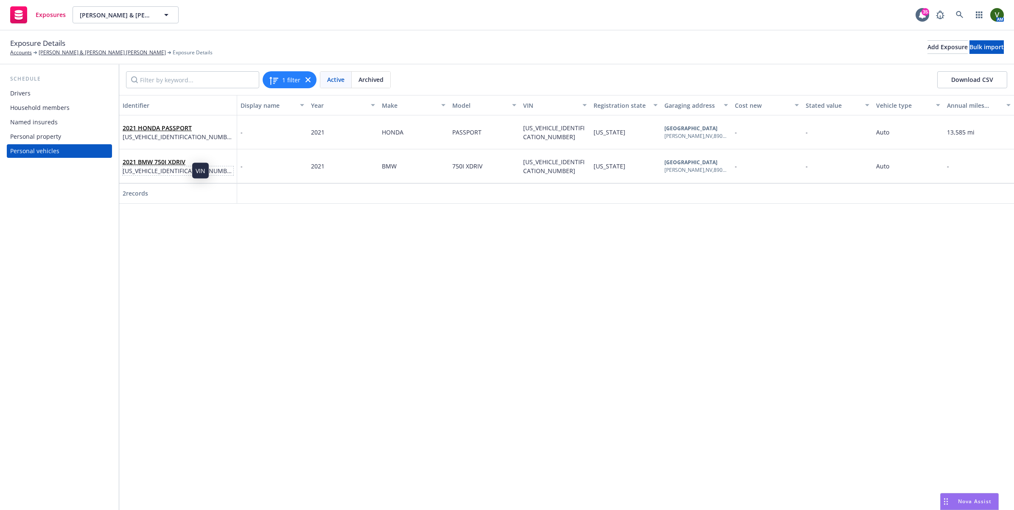
click at [165, 168] on span "[US_VEHICLE_IDENTIFICATION_NUMBER]" at bounding box center [178, 170] width 111 height 9
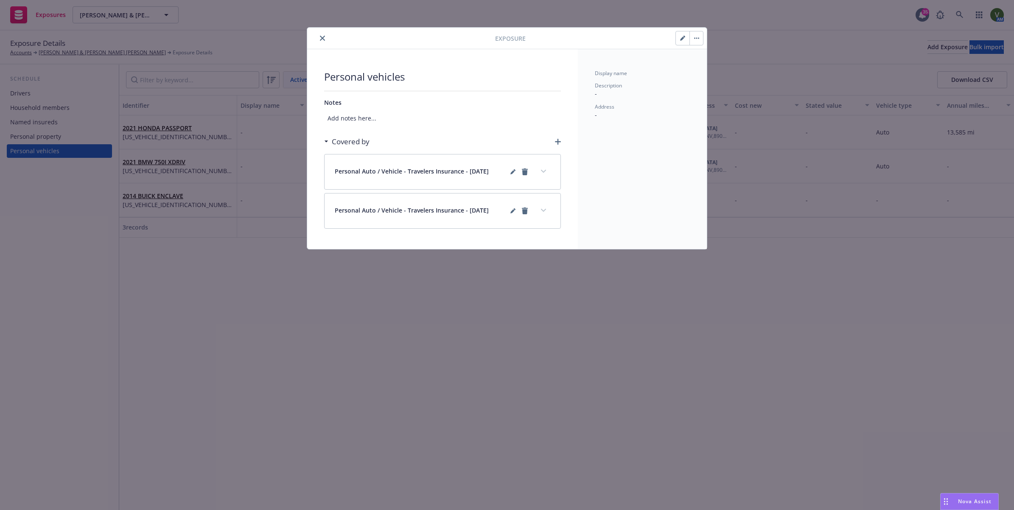
click at [679, 40] on button "button" at bounding box center [683, 38] width 14 height 14
select select "NV"
select select "AUTO"
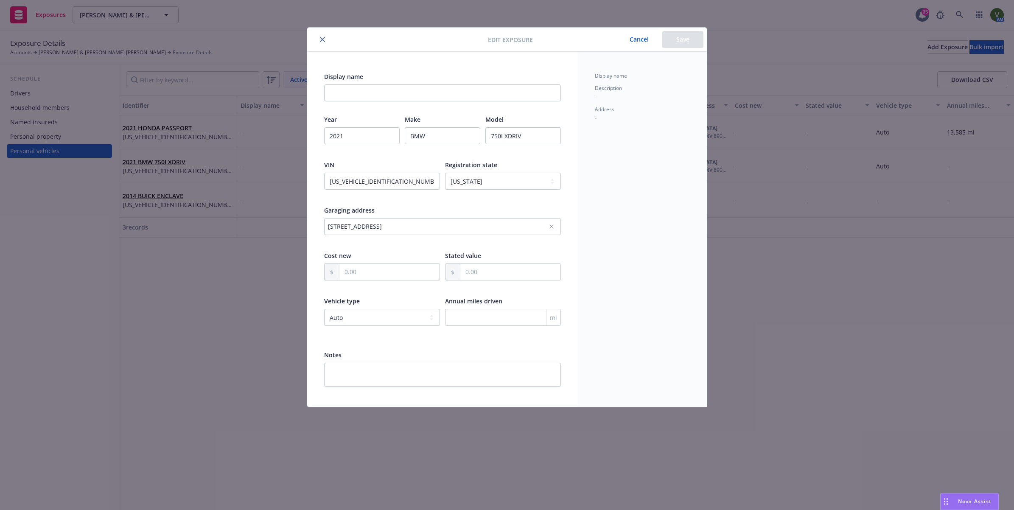
click at [639, 42] on button "Cancel" at bounding box center [639, 39] width 46 height 17
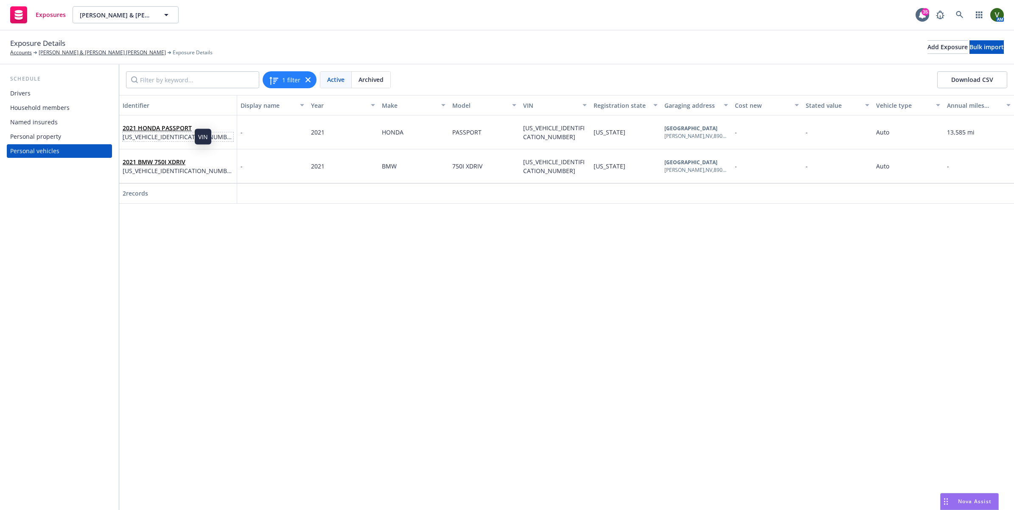
click at [175, 139] on span "5FNYF8H93MB023220" at bounding box center [178, 136] width 111 height 9
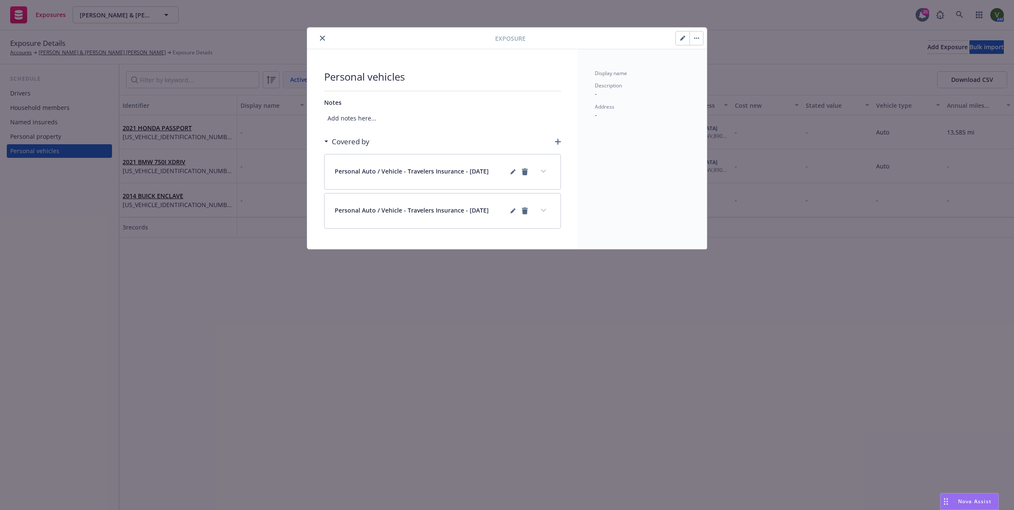
click at [679, 41] on button "button" at bounding box center [683, 38] width 14 height 14
select select "NV"
select select "AUTO"
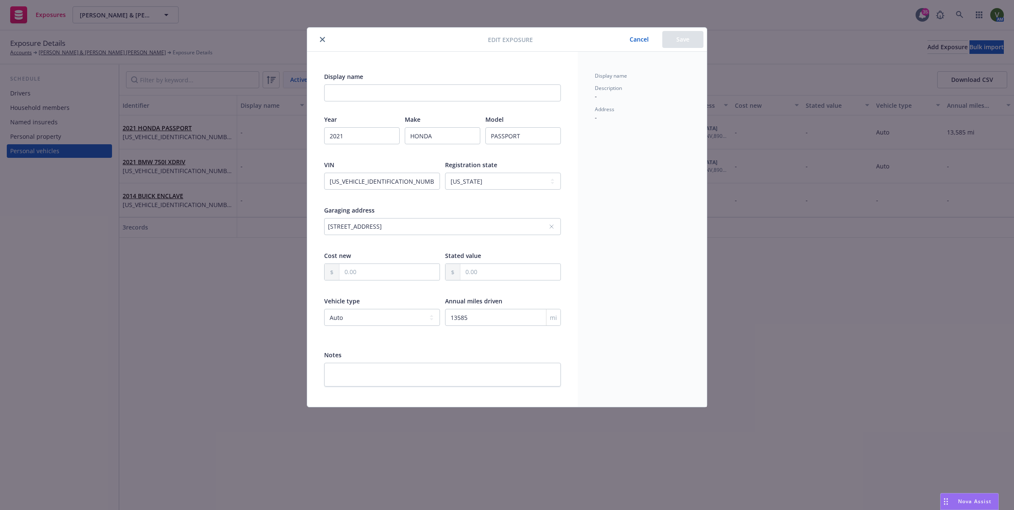
click at [643, 37] on button "Cancel" at bounding box center [639, 39] width 46 height 17
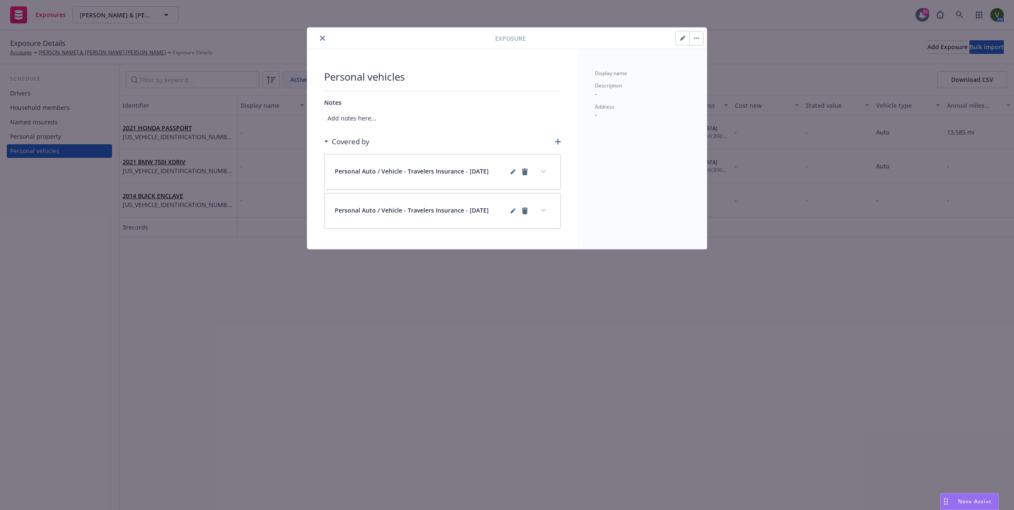
click at [323, 42] on button "close" at bounding box center [322, 38] width 10 height 10
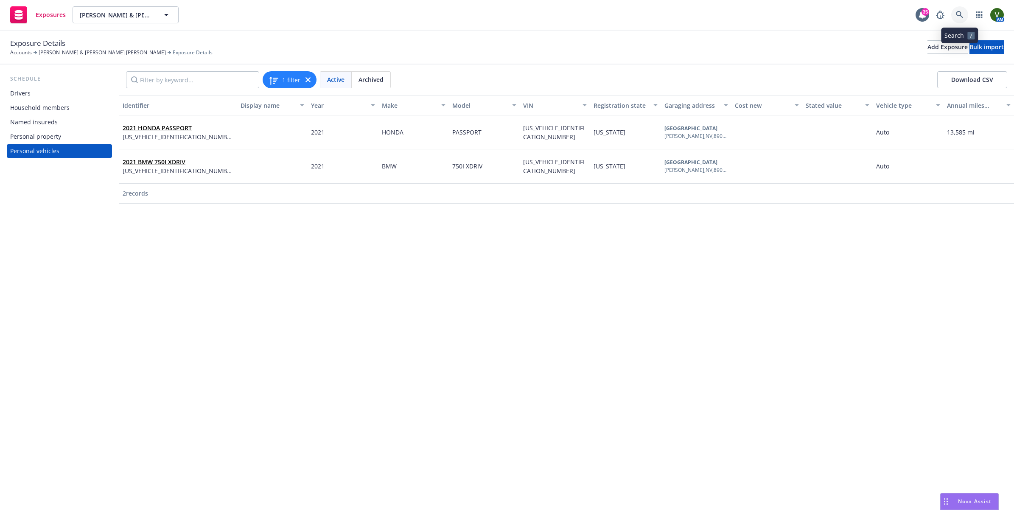
click at [963, 11] on icon at bounding box center [960, 15] width 8 height 8
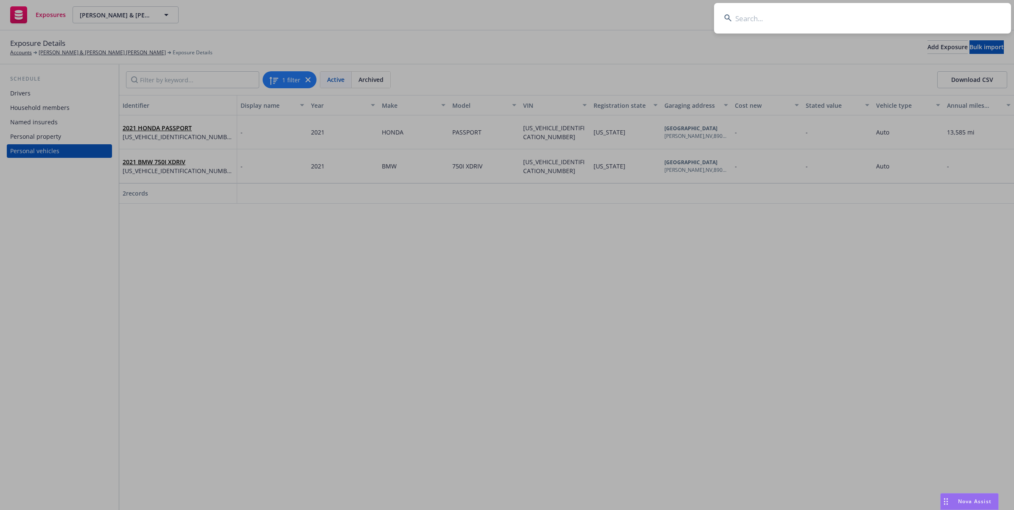
click at [816, 19] on input at bounding box center [862, 18] width 297 height 31
type input "[PERSON_NAME] & [PERSON_NAME]"
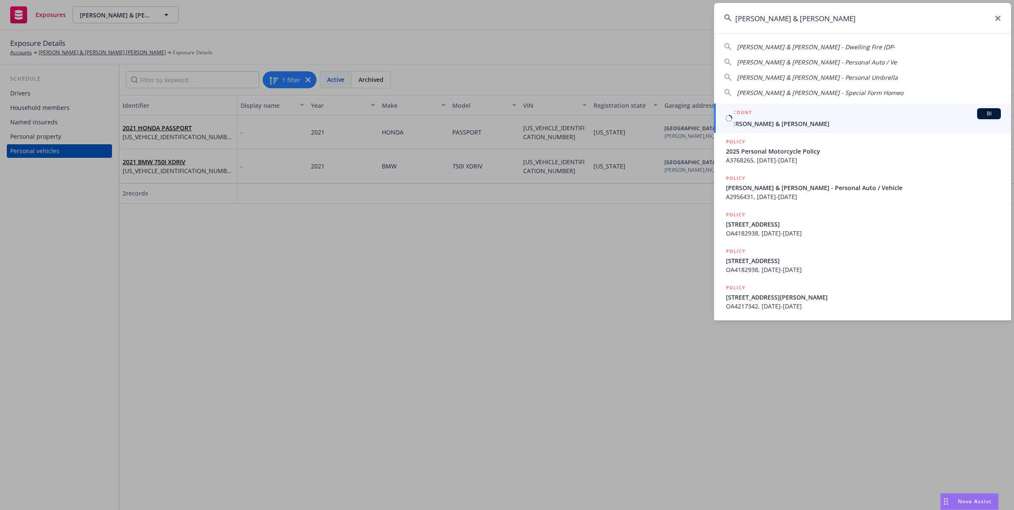
click at [740, 124] on span "[PERSON_NAME] & [PERSON_NAME]" at bounding box center [863, 123] width 275 height 9
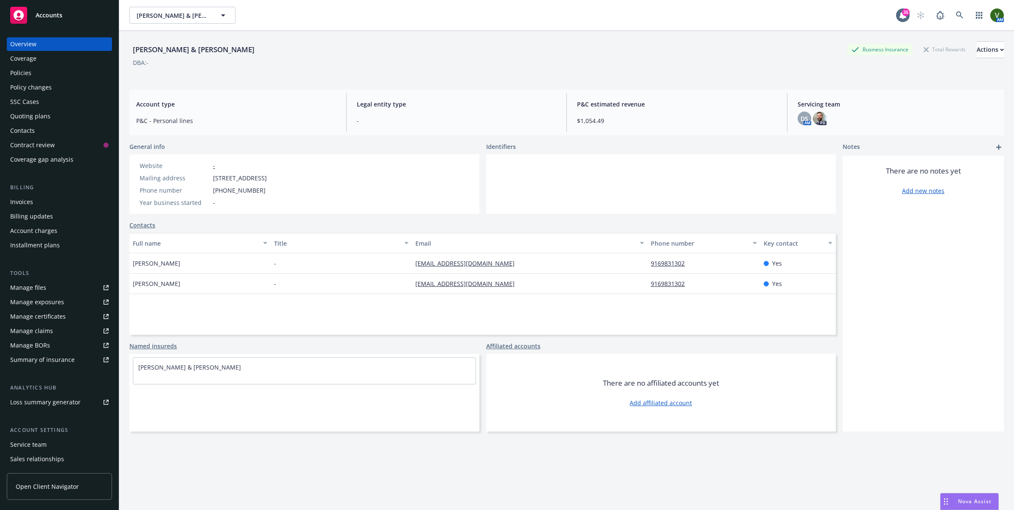
click at [34, 73] on div "Policies" at bounding box center [59, 73] width 98 height 14
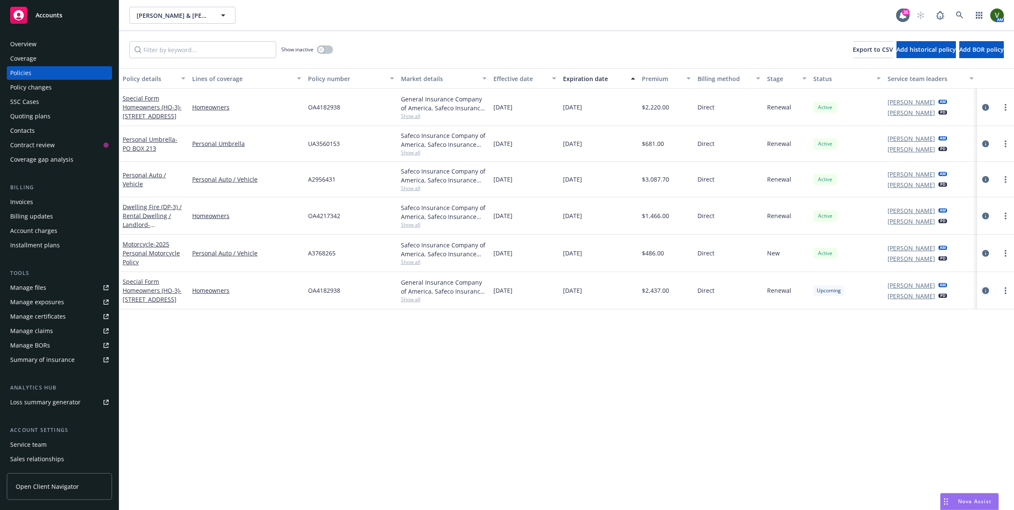
click at [982, 291] on icon "circleInformation" at bounding box center [985, 290] width 7 height 7
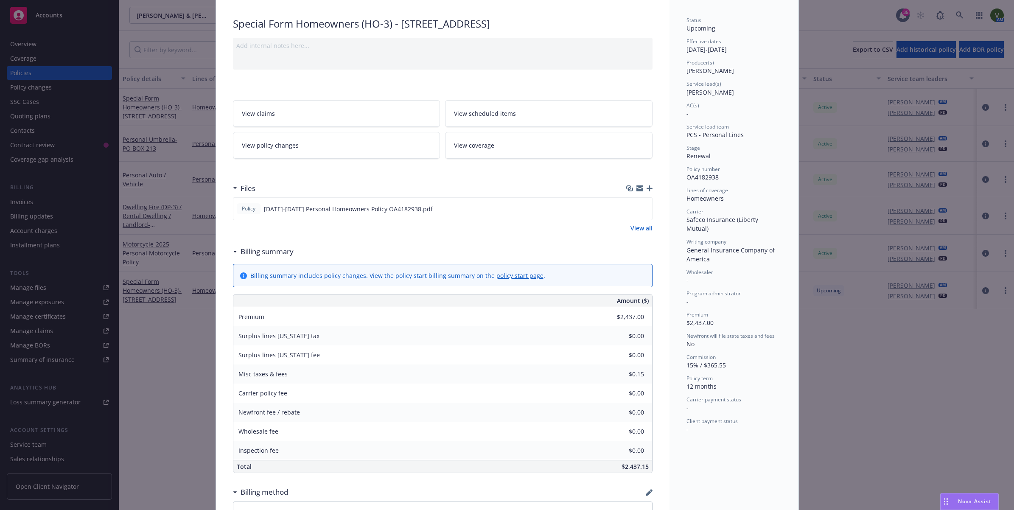
scroll to position [106, 0]
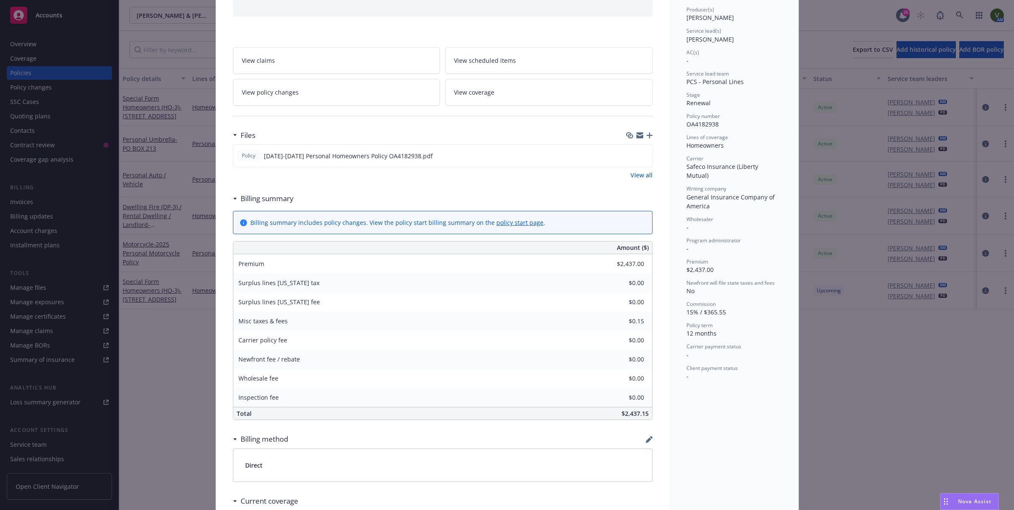
click at [476, 65] on span "View scheduled items" at bounding box center [485, 60] width 62 height 9
click at [477, 97] on span "View coverage" at bounding box center [474, 92] width 40 height 9
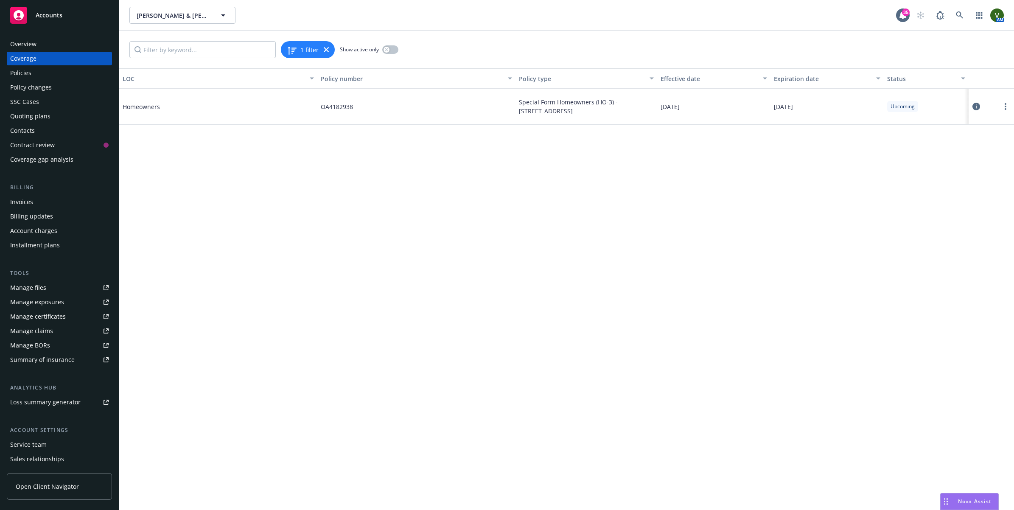
click at [983, 107] on div at bounding box center [991, 106] width 39 height 17
click at [976, 106] on icon at bounding box center [976, 107] width 8 height 8
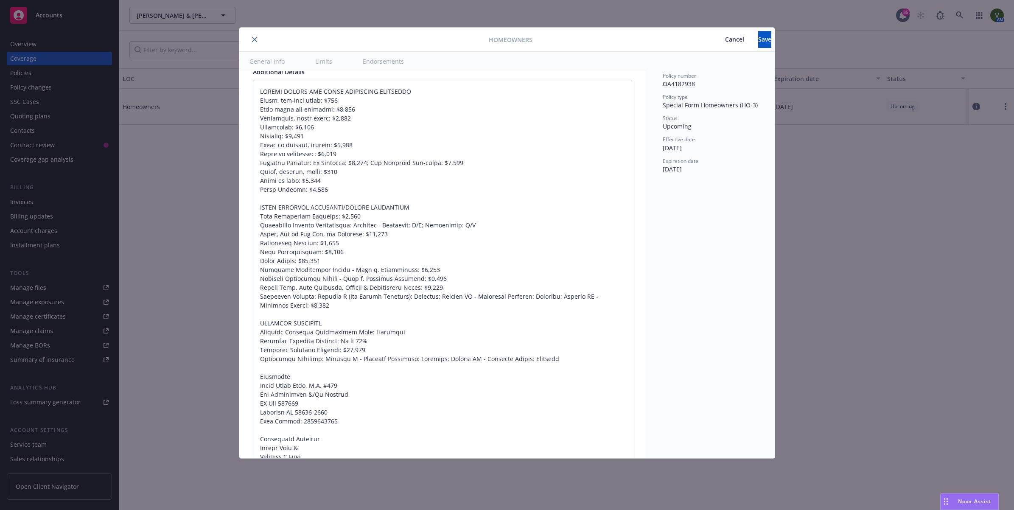
scroll to position [564, 0]
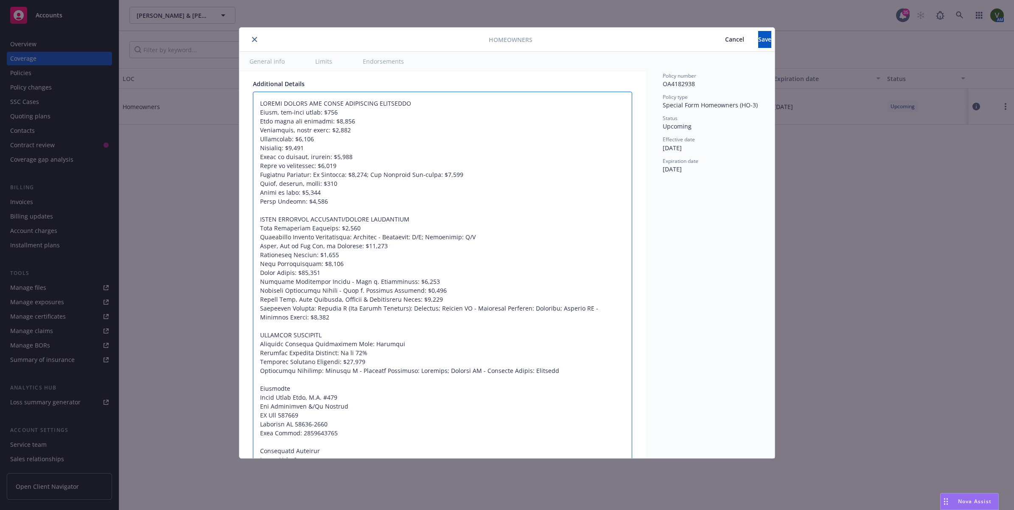
click at [391, 435] on textarea at bounding box center [442, 295] width 379 height 407
click at [745, 249] on div "Policy number OA4182938 Policy type Special Form Homeowners (HO-3) Status Upcom…" at bounding box center [709, 255] width 129 height 406
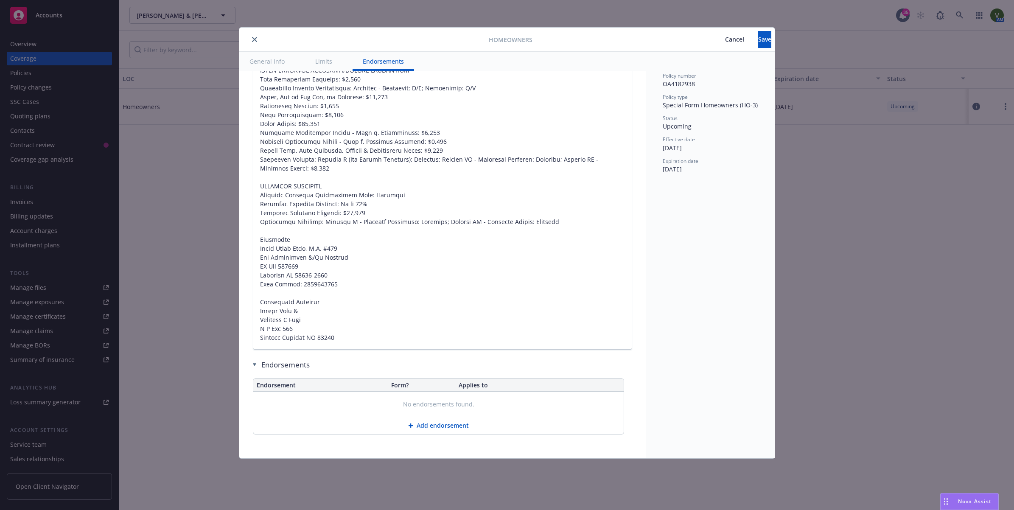
scroll to position [723, 0]
click at [137, 302] on div "Homeowners Cancel Save General info Limits Endorsements Display name Coverage t…" at bounding box center [507, 255] width 1014 height 510
type textarea "x"
click at [28, 45] on div "Homeowners Cancel Save General info Limits Endorsements Display name Coverage t…" at bounding box center [507, 255] width 1014 height 510
click at [251, 41] on button "close" at bounding box center [254, 39] width 10 height 10
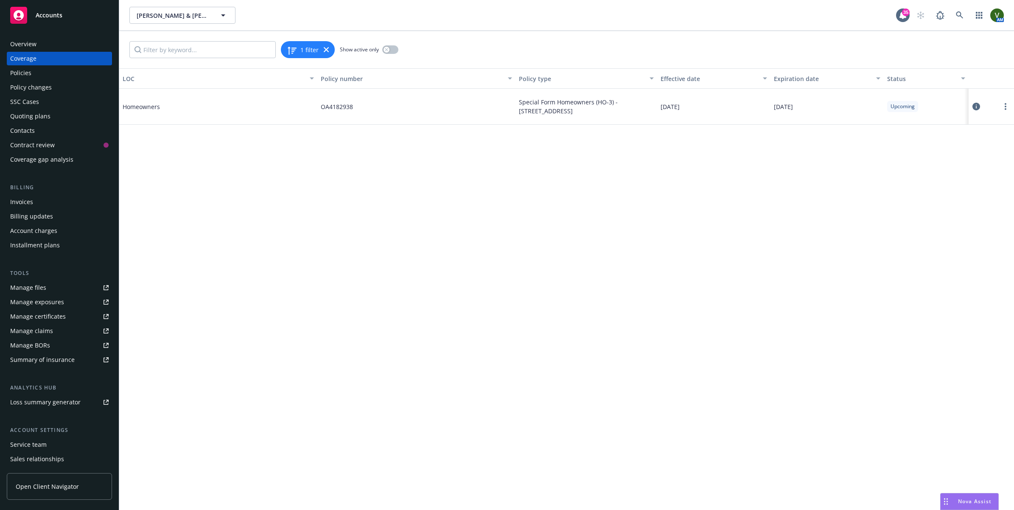
click at [51, 45] on div "Overview" at bounding box center [59, 44] width 98 height 14
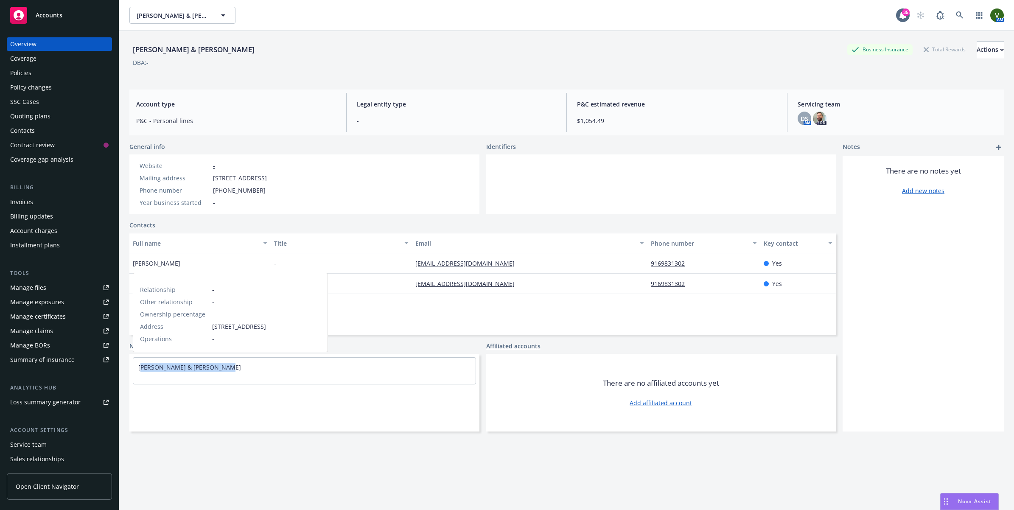
drag, startPoint x: 221, startPoint y: 369, endPoint x: 136, endPoint y: 363, distance: 85.5
click at [136, 363] on div "Heidi Warner & Matt Warner" at bounding box center [304, 367] width 342 height 19
copy link "Heidi Warner & Matt Warner"
click at [213, 404] on div "Heidi Warner & Matt Warner" at bounding box center [304, 393] width 350 height 78
click at [35, 99] on div "SSC Cases" at bounding box center [24, 102] width 29 height 14
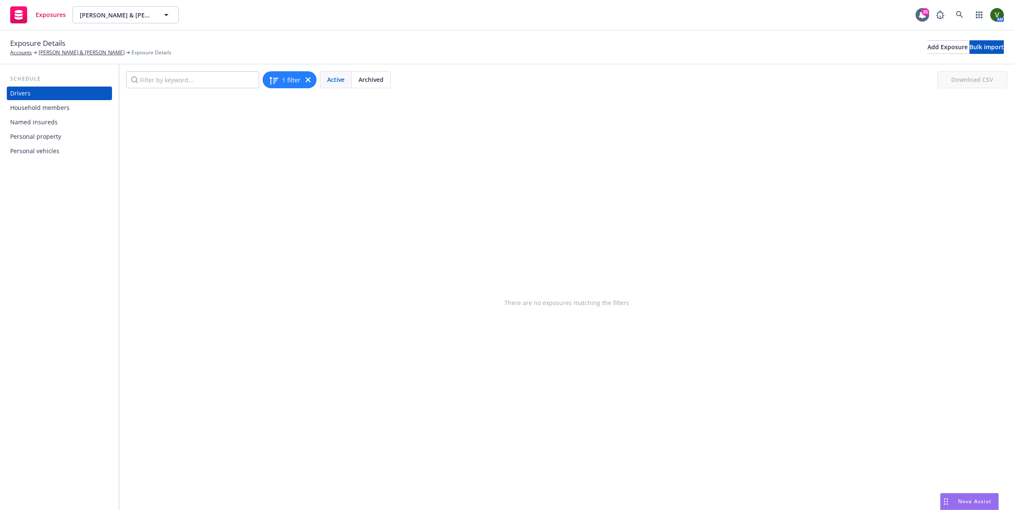
click at [43, 132] on div "Personal property" at bounding box center [35, 137] width 51 height 14
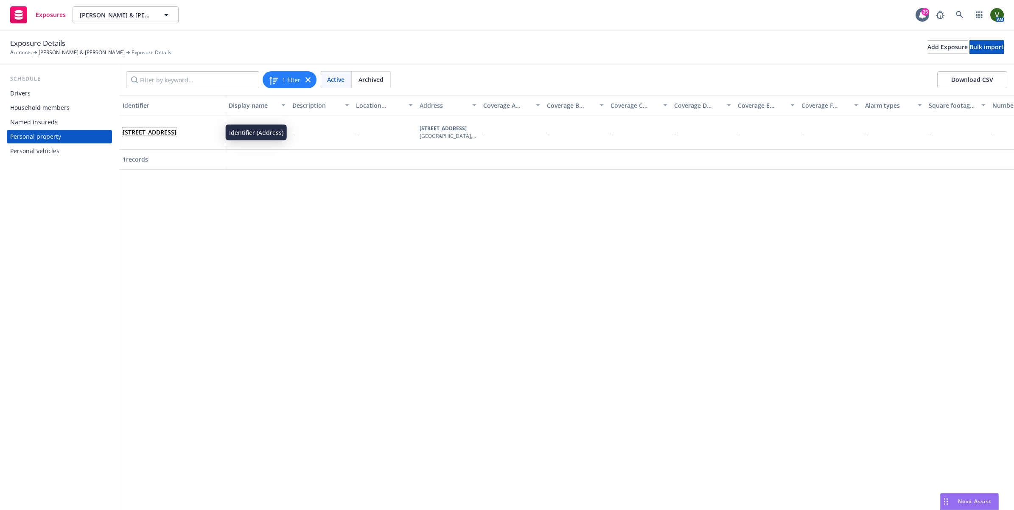
click at [157, 134] on link "[STREET_ADDRESS]" at bounding box center [150, 132] width 54 height 8
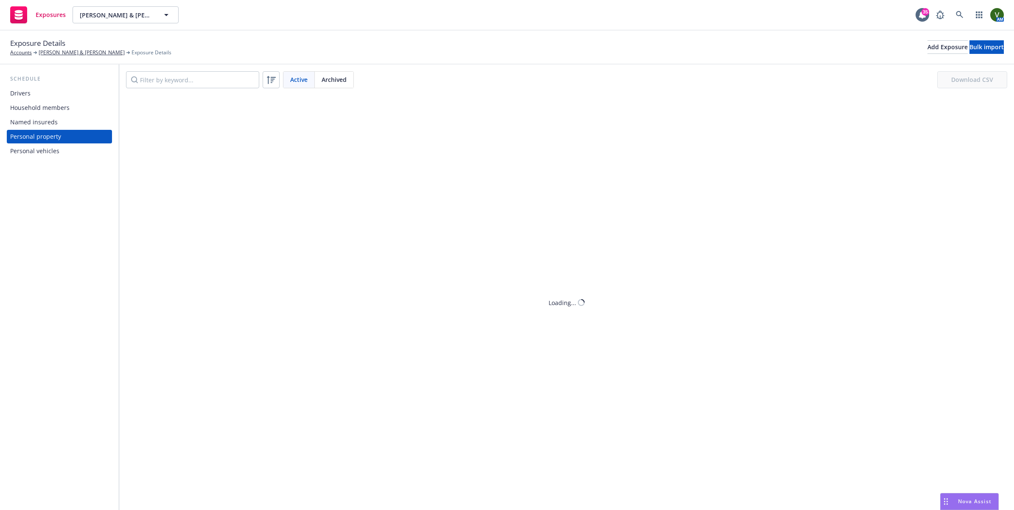
click at [157, 134] on div "Loading..." at bounding box center [566, 302] width 894 height 415
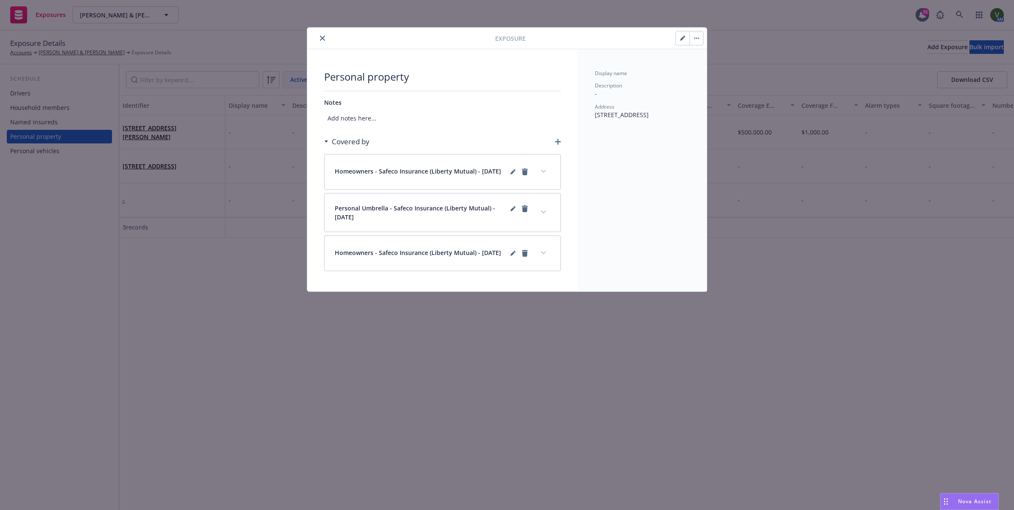
click at [680, 37] on icon "button" at bounding box center [682, 38] width 5 height 5
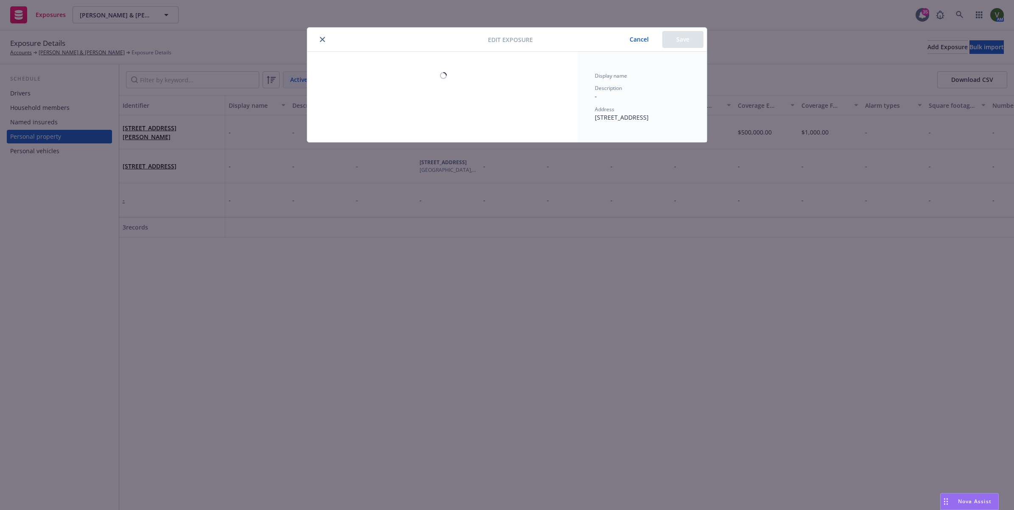
select select "NO"
select select "NONE"
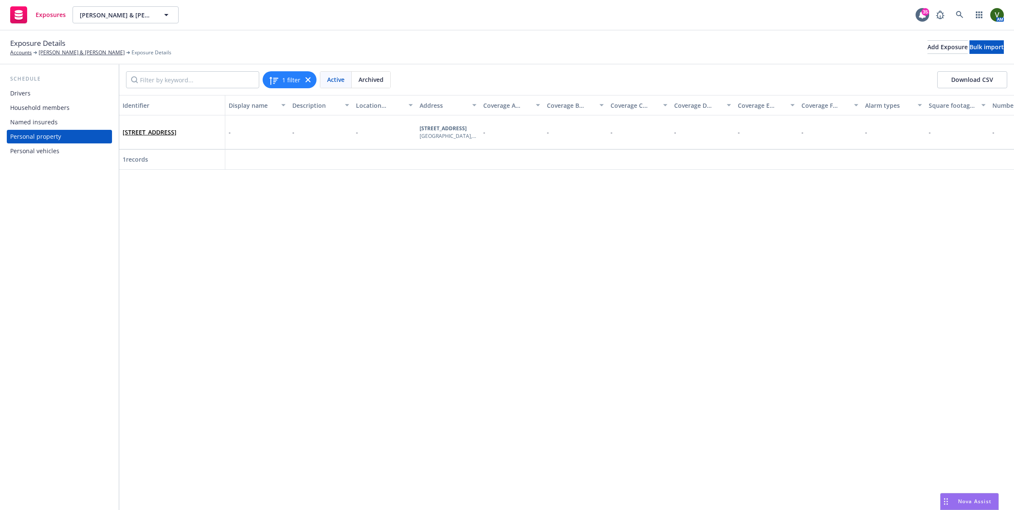
drag, startPoint x: 181, startPoint y: 143, endPoint x: 119, endPoint y: 128, distance: 63.3
click at [119, 128] on div "[STREET_ADDRESS]" at bounding box center [172, 132] width 106 height 34
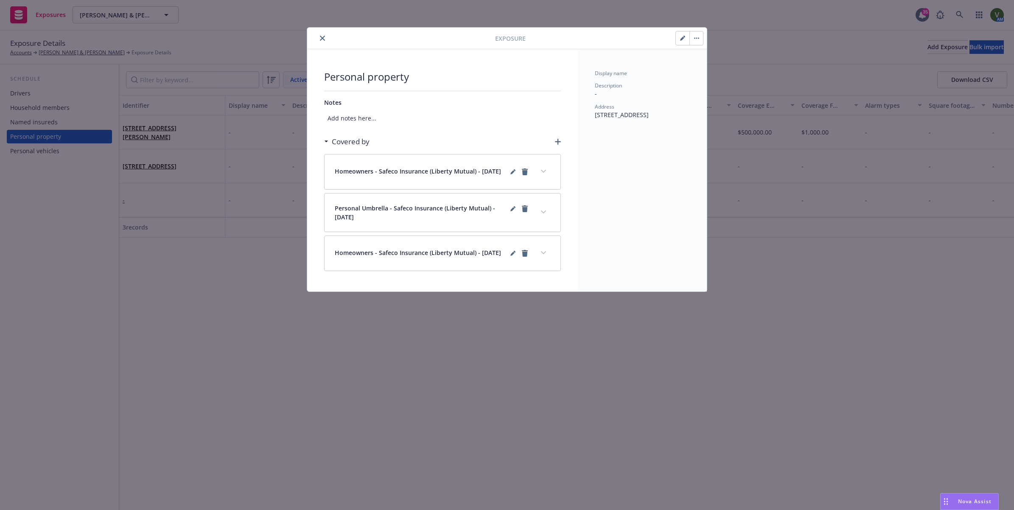
click at [323, 39] on icon "close" at bounding box center [322, 38] width 5 height 5
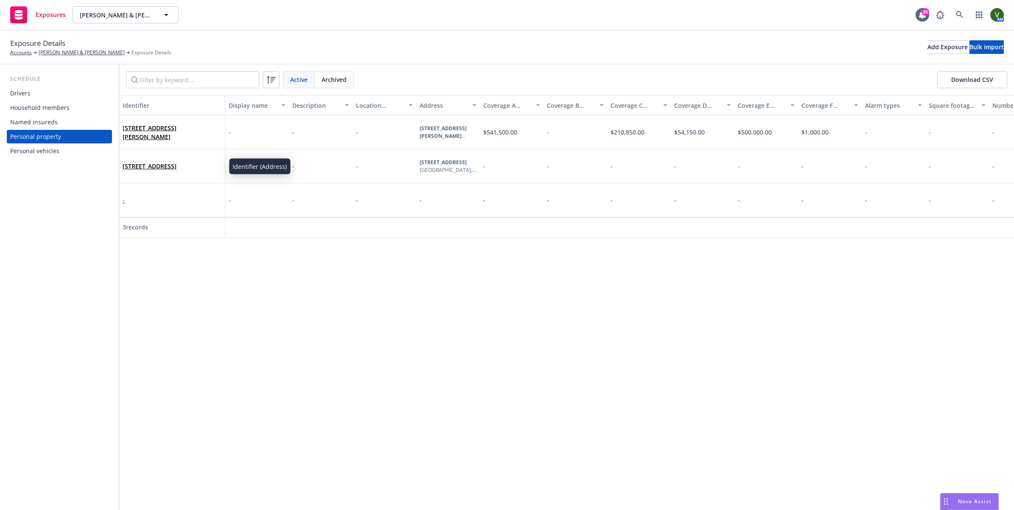
drag, startPoint x: 186, startPoint y: 171, endPoint x: 120, endPoint y: 162, distance: 66.8
click at [120, 162] on div "[STREET_ADDRESS]" at bounding box center [172, 166] width 106 height 34
drag, startPoint x: 177, startPoint y: 171, endPoint x: 120, endPoint y: 157, distance: 58.9
click at [120, 157] on div "[STREET_ADDRESS]" at bounding box center [172, 166] width 106 height 34
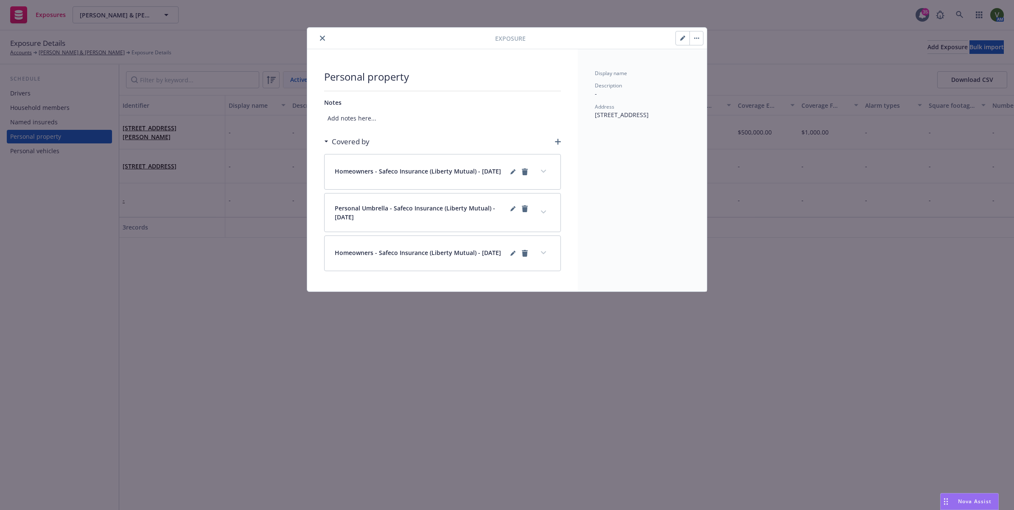
click at [324, 34] on button "close" at bounding box center [322, 38] width 10 height 10
